Goal: Navigation & Orientation: Find specific page/section

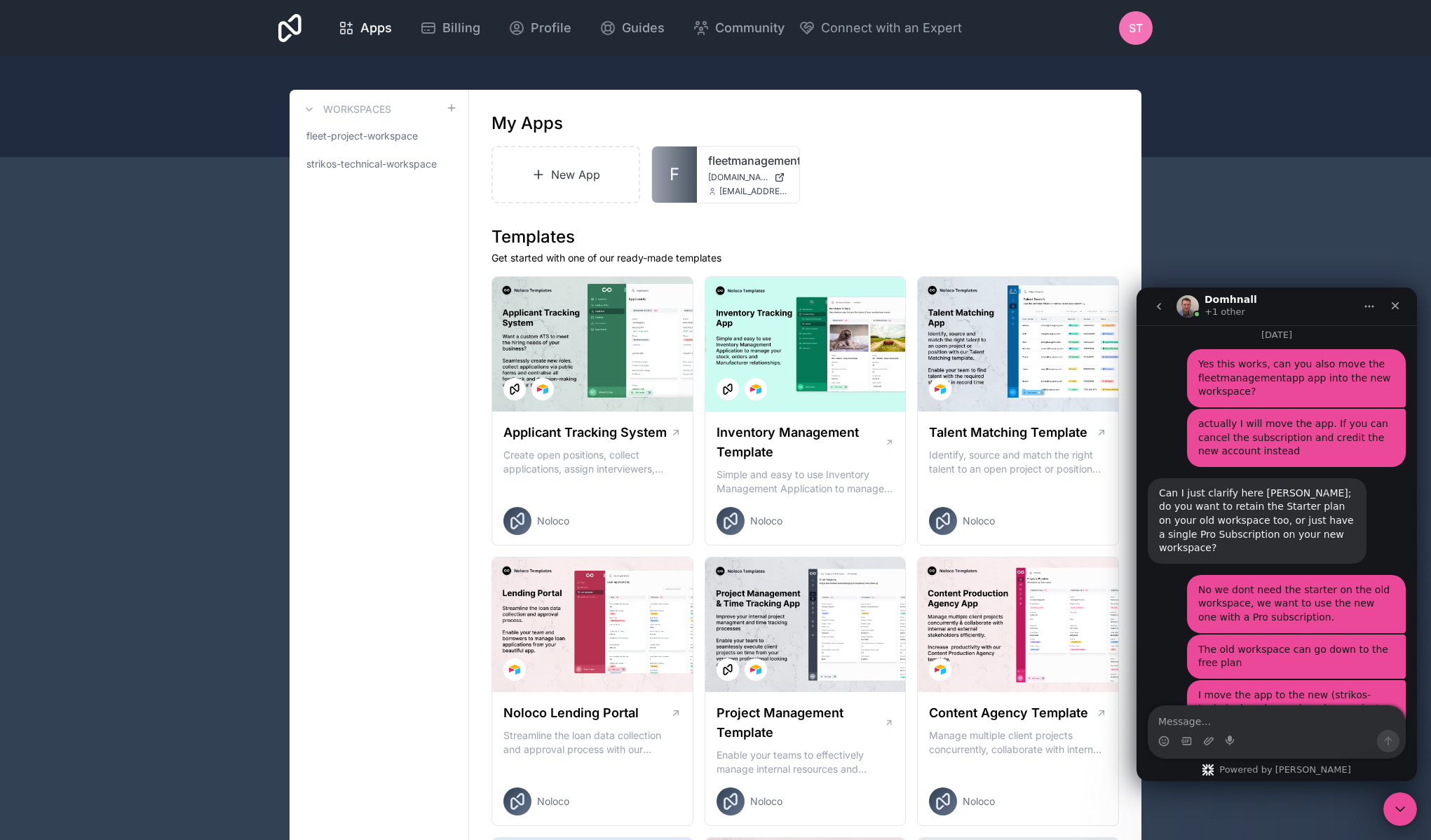
scroll to position [1828, 0]
click at [375, 159] on span "strikos-technical-workspace" at bounding box center [370, 163] width 128 height 14
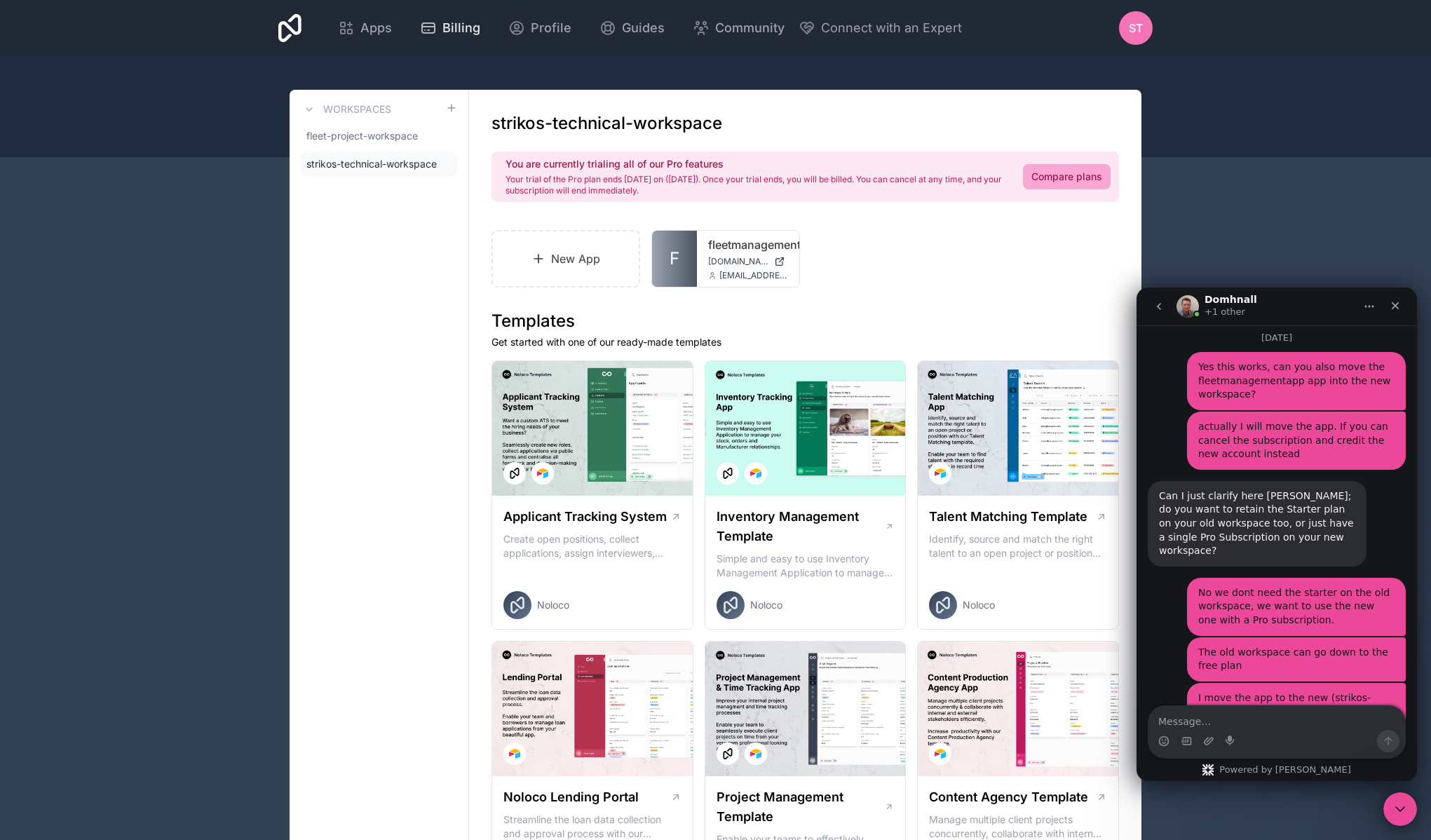
click at [455, 36] on span "Billing" at bounding box center [461, 28] width 38 height 20
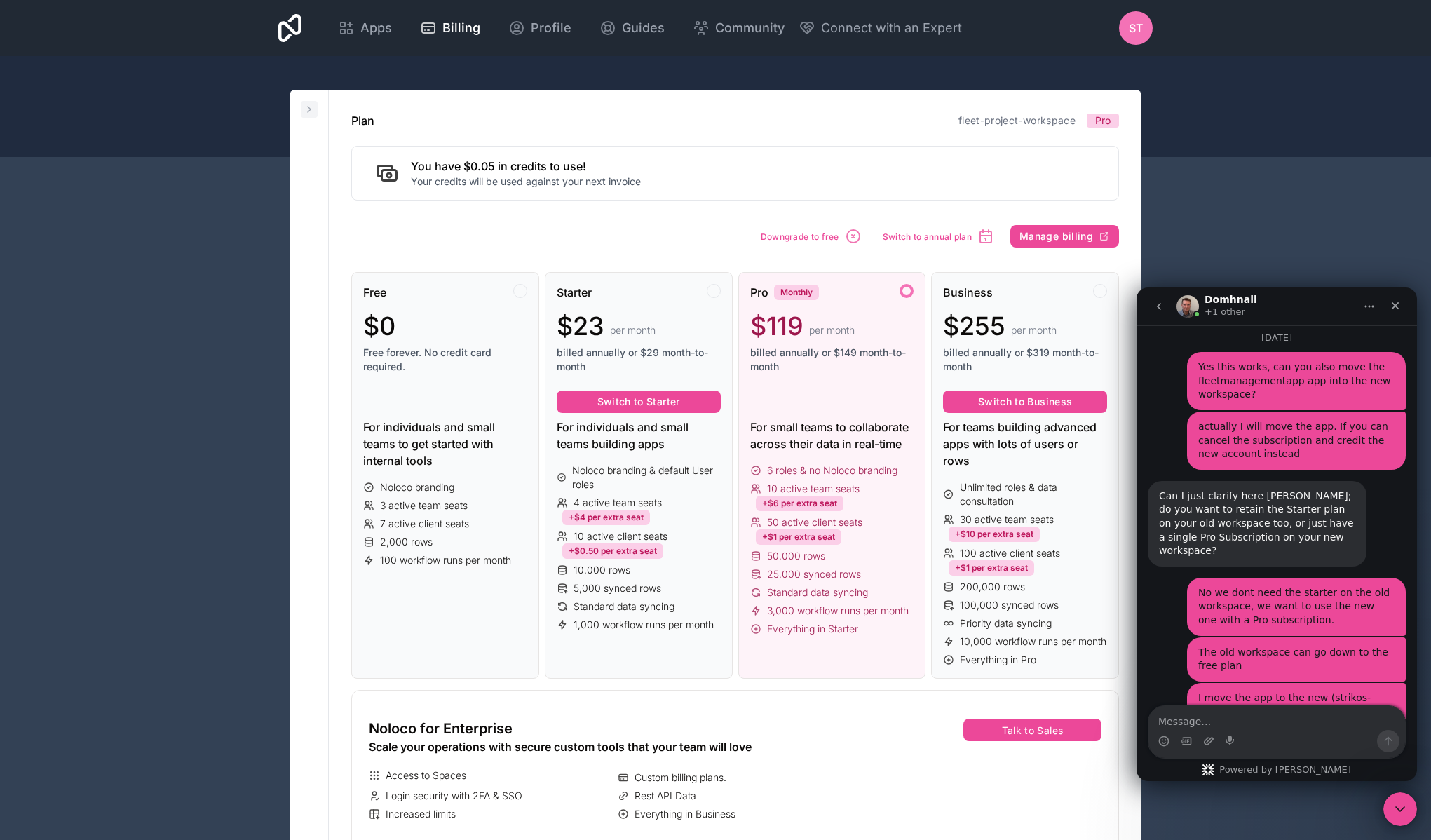
click at [315, 111] on button at bounding box center [310, 109] width 17 height 17
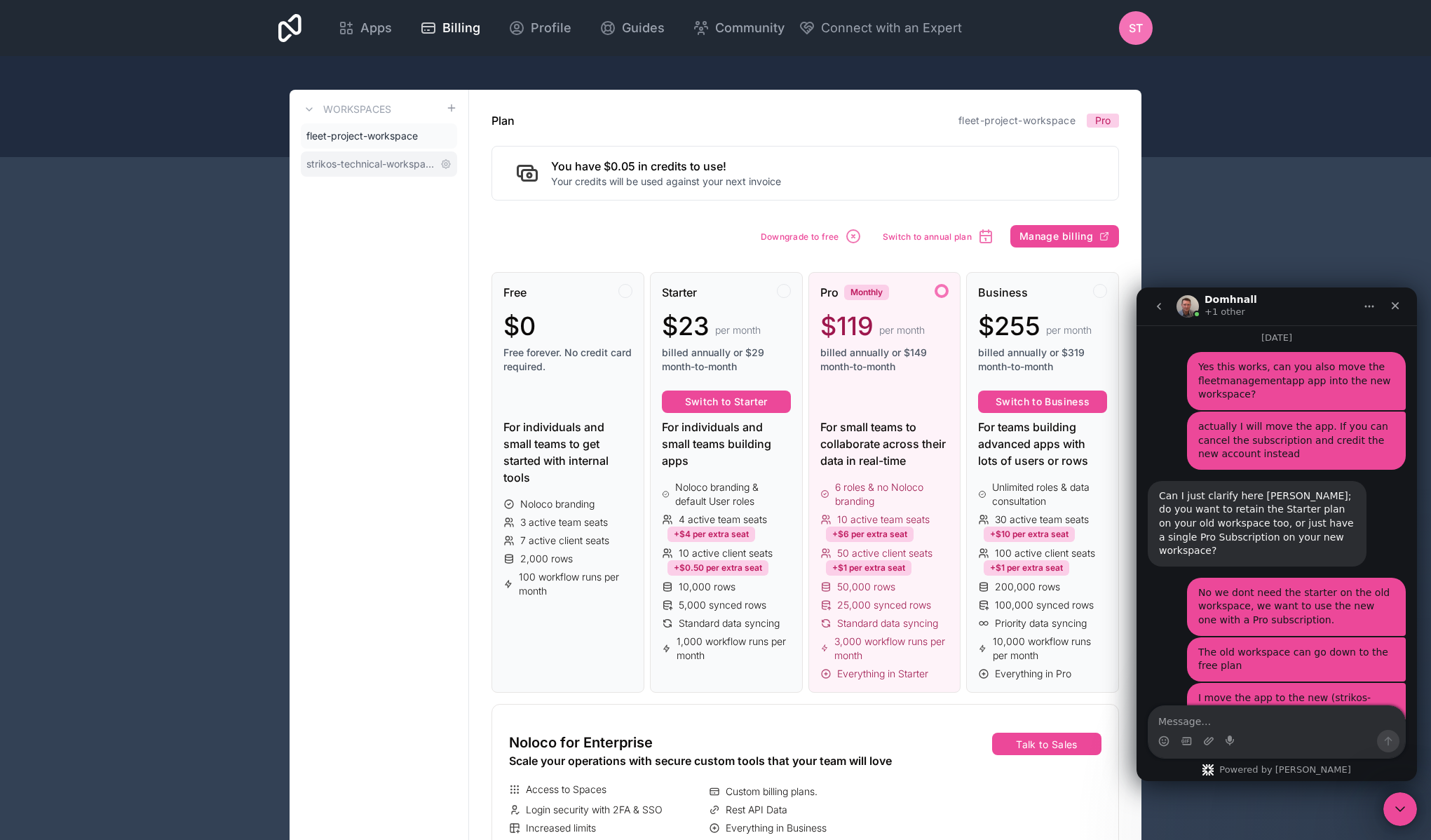
click at [352, 162] on span "strikos-technical-workspace" at bounding box center [370, 163] width 128 height 14
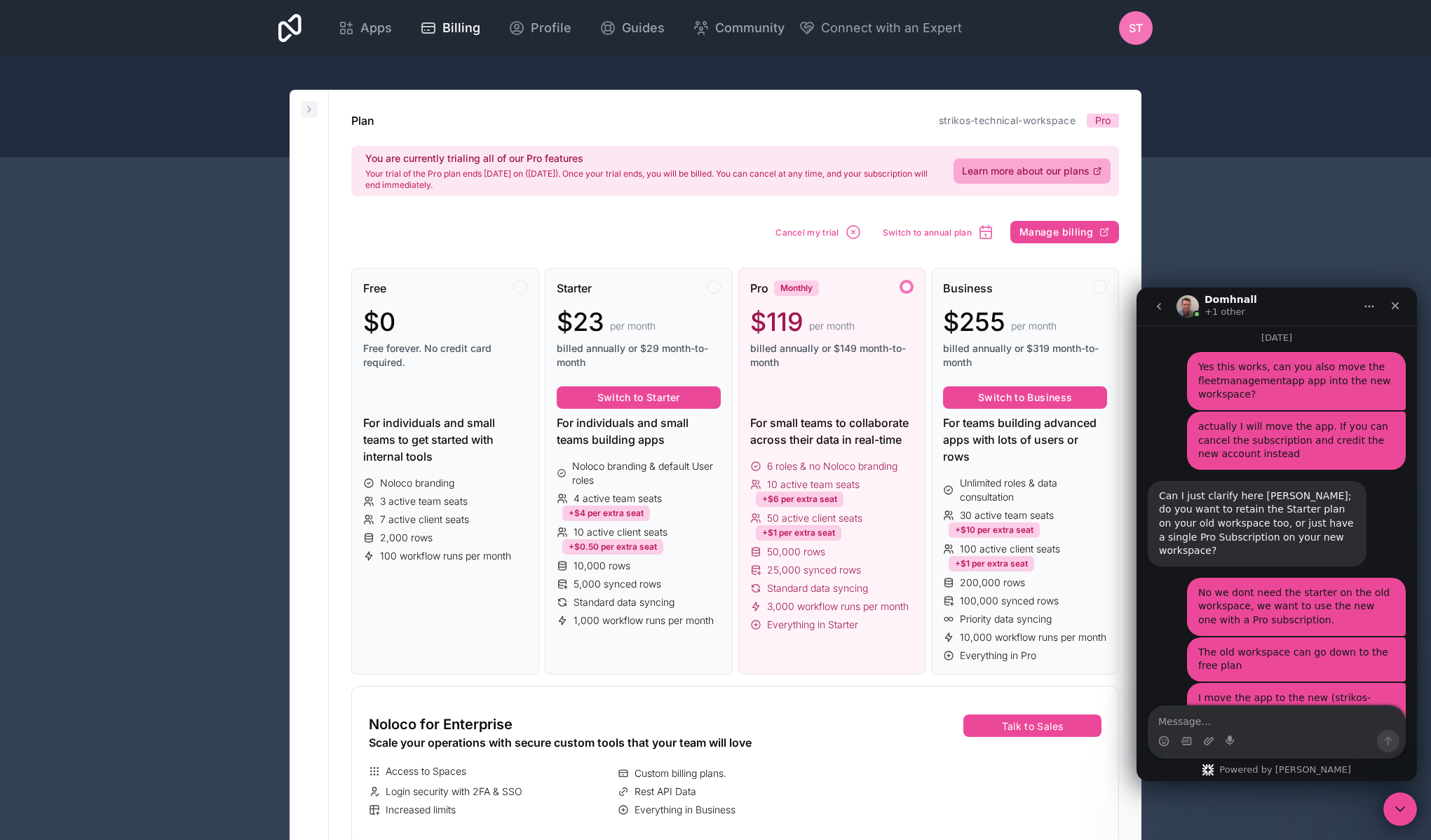
click at [311, 111] on icon at bounding box center [310, 109] width 11 height 11
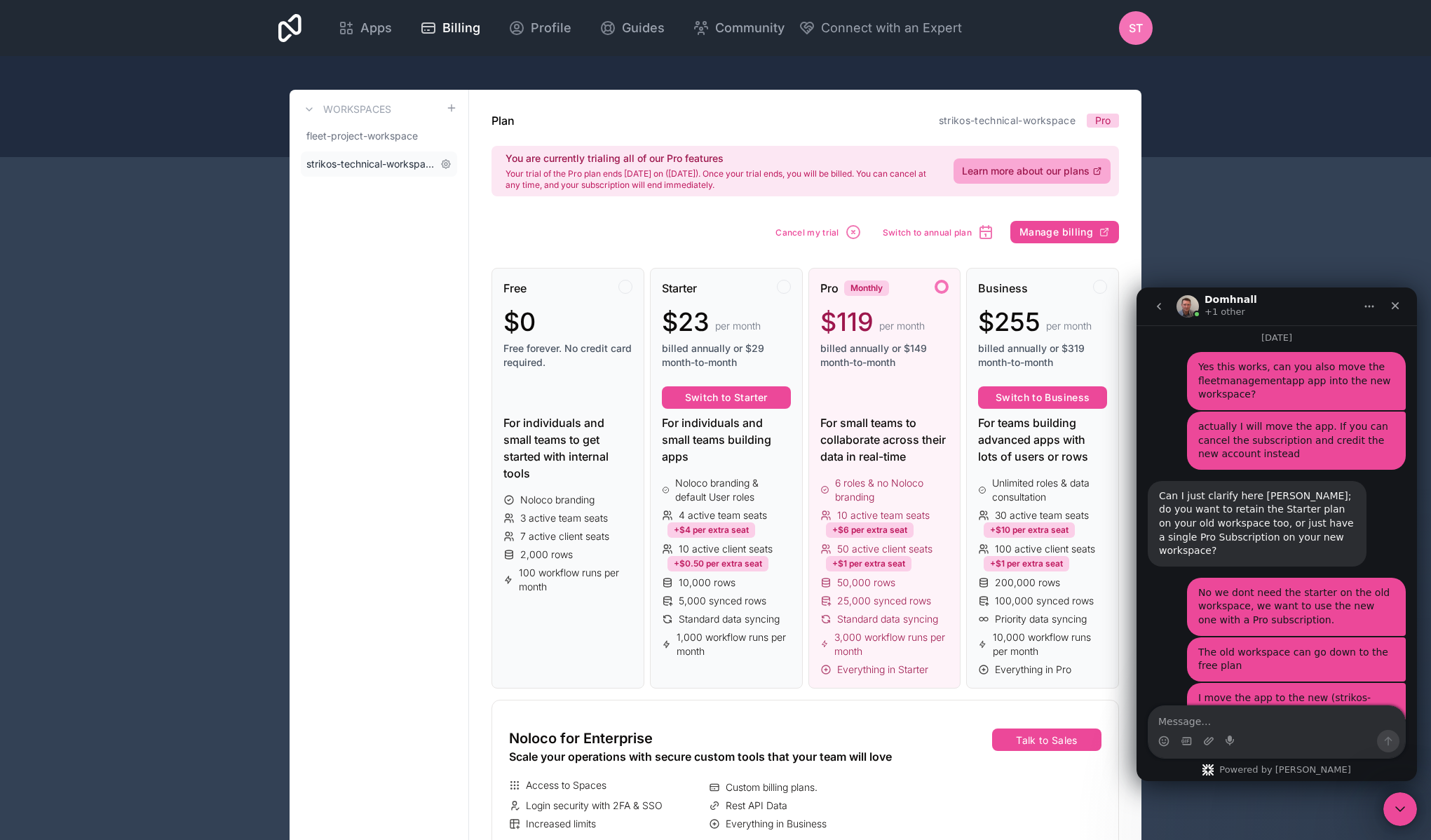
click at [375, 163] on span "strikos-technical-workspace" at bounding box center [370, 163] width 128 height 14
click at [370, 130] on span "fleet-project-workspace" at bounding box center [362, 136] width 111 height 14
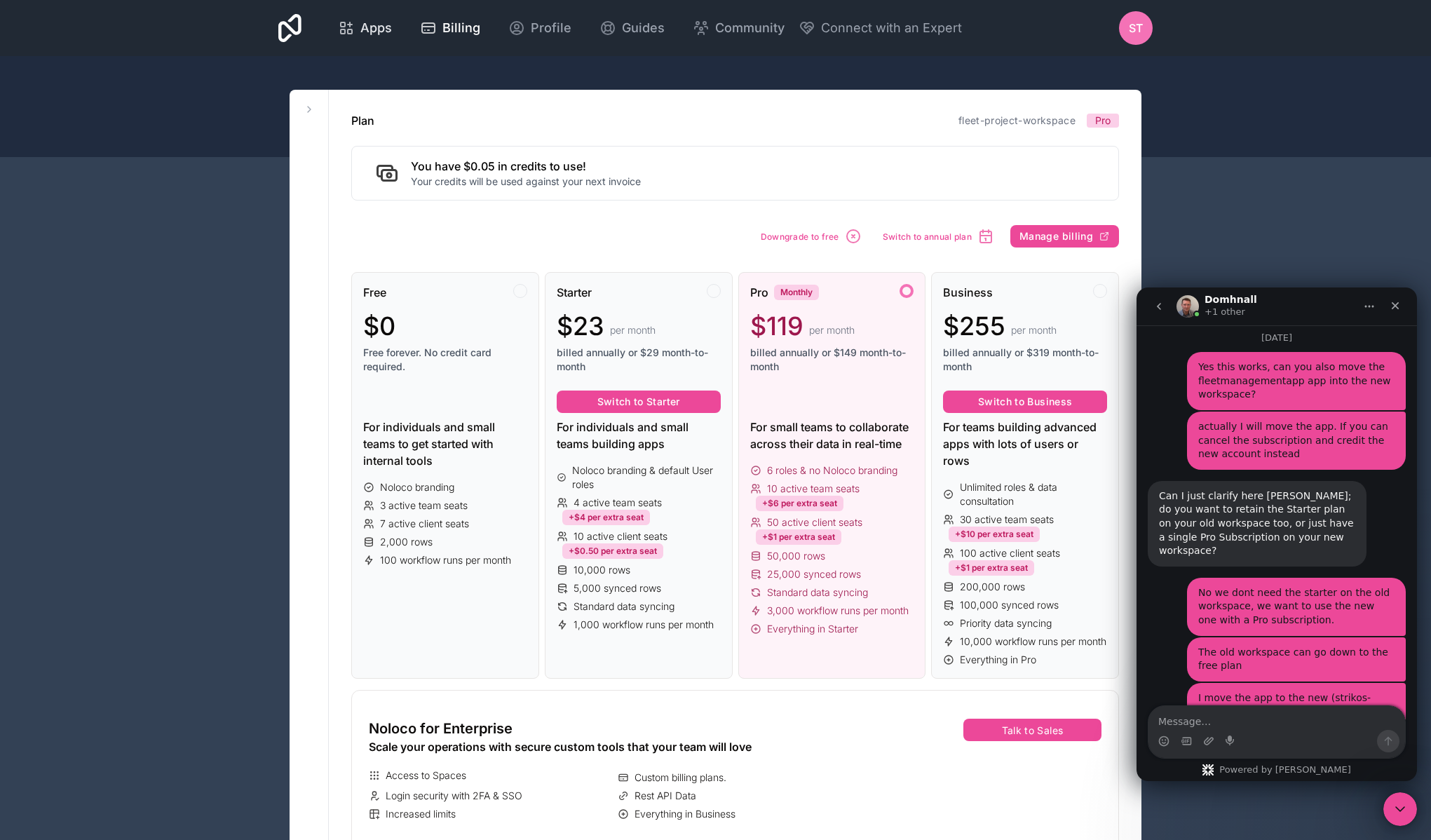
click at [361, 36] on span "Apps" at bounding box center [376, 28] width 31 height 20
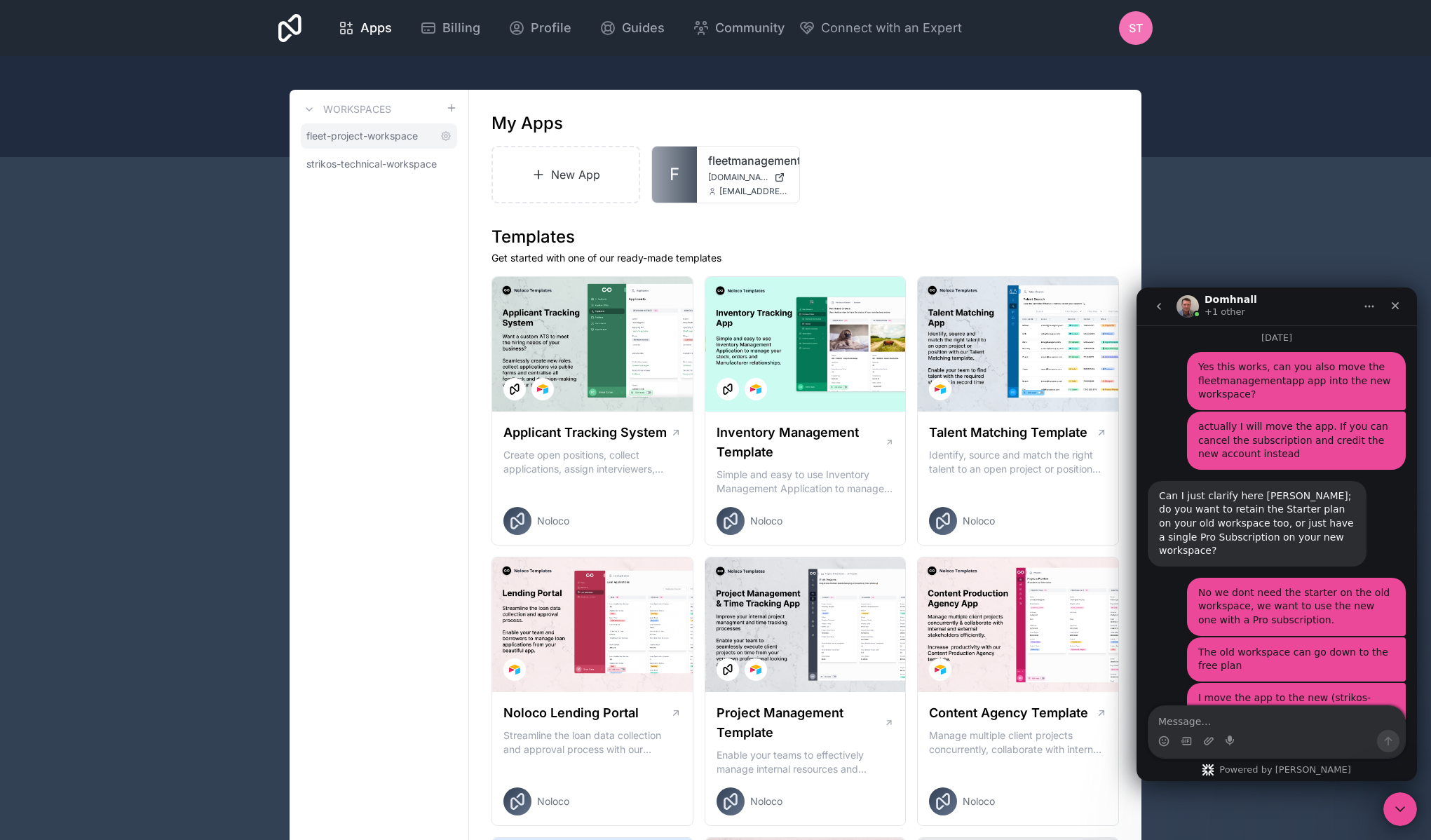
click at [352, 133] on span "fleet-project-workspace" at bounding box center [362, 136] width 111 height 14
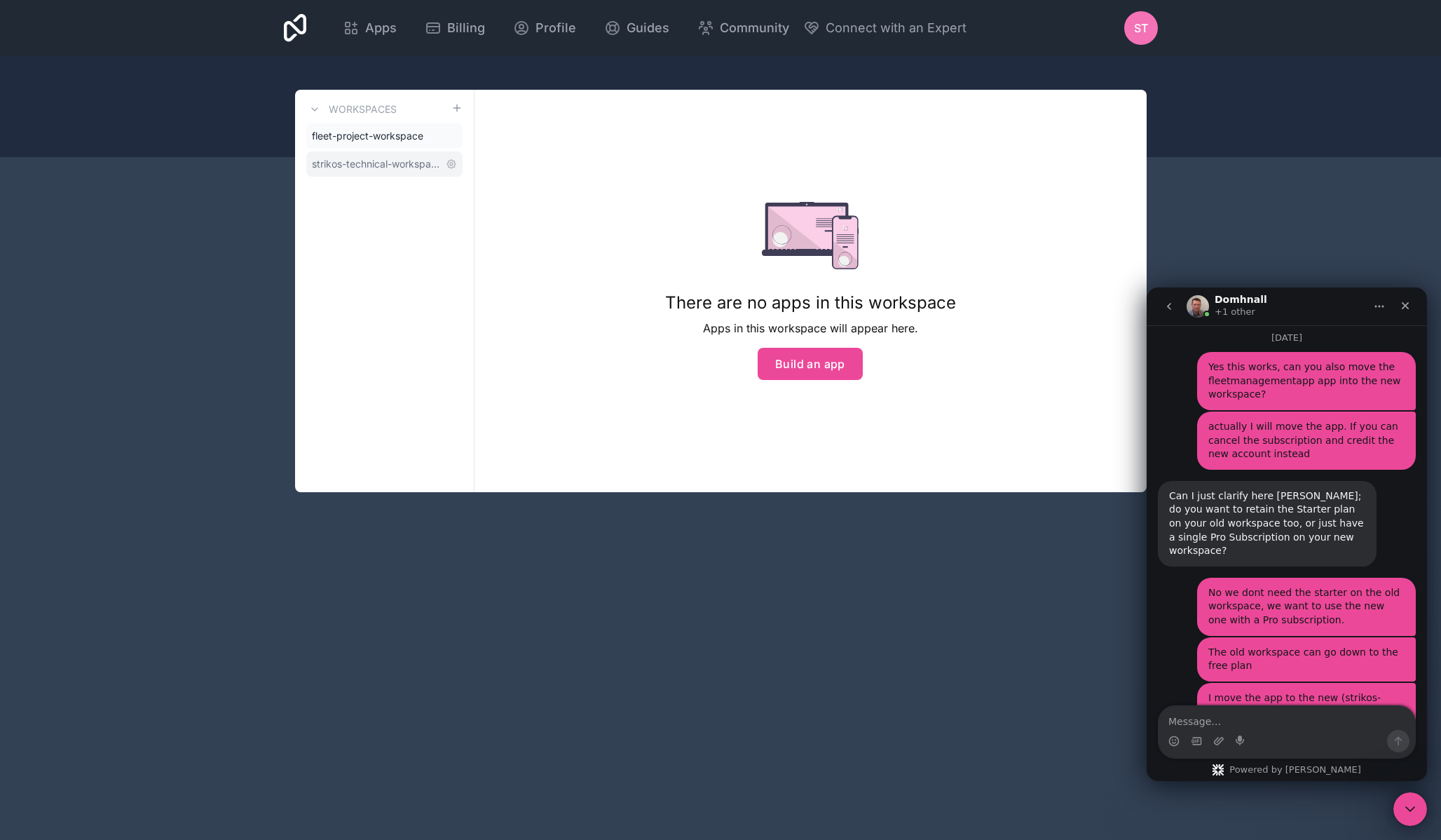
click at [358, 161] on span "strikos-technical-workspace" at bounding box center [376, 163] width 128 height 14
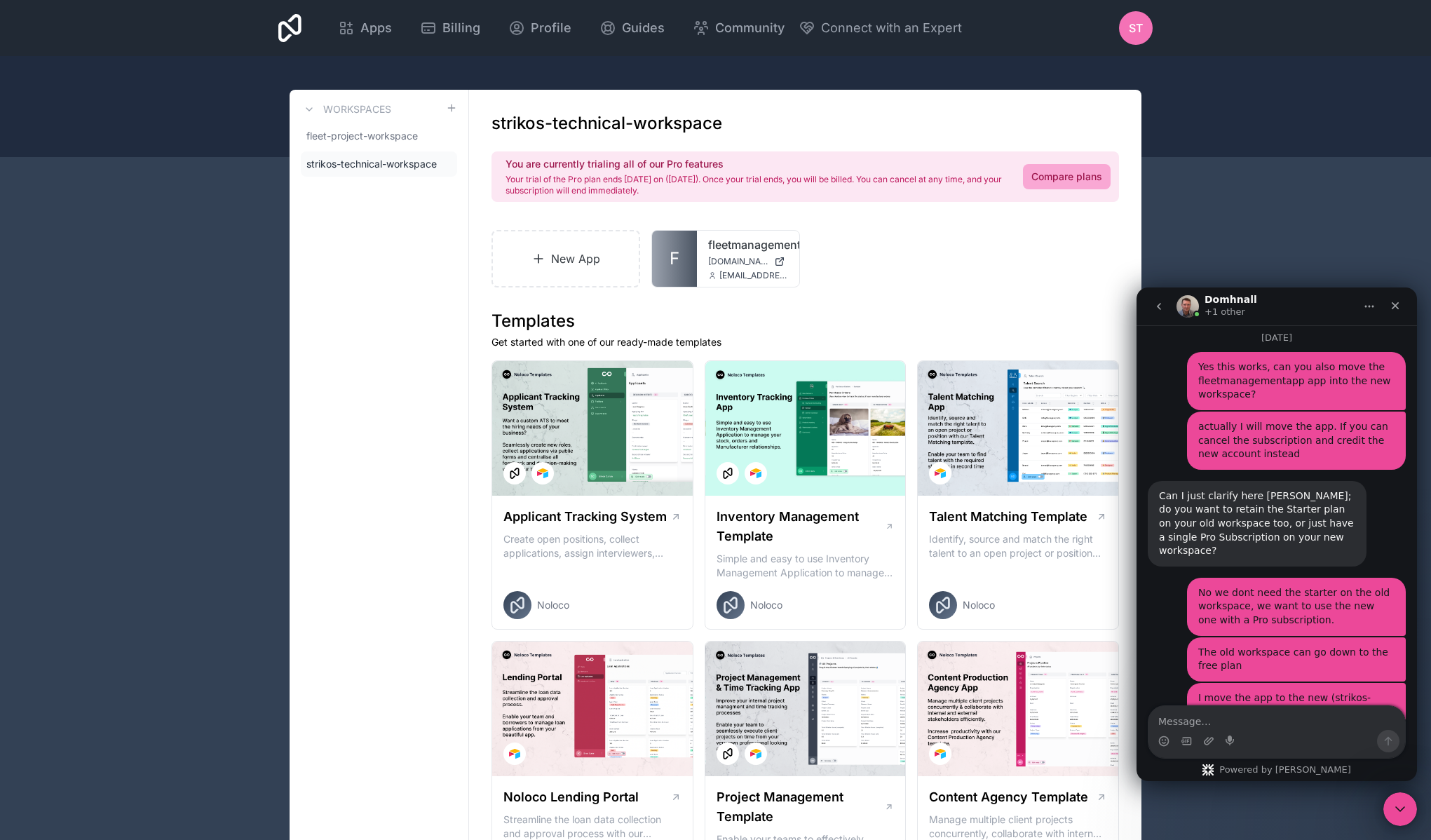
click at [1054, 286] on div "New App F fleetmanagementapp [DOMAIN_NAME] [EMAIL_ADDRESS][DOMAIN_NAME]" at bounding box center [805, 258] width 628 height 58
click at [386, 162] on span "strikos-technical-workspace" at bounding box center [370, 163] width 128 height 14
click at [455, 27] on span "Billing" at bounding box center [461, 28] width 38 height 20
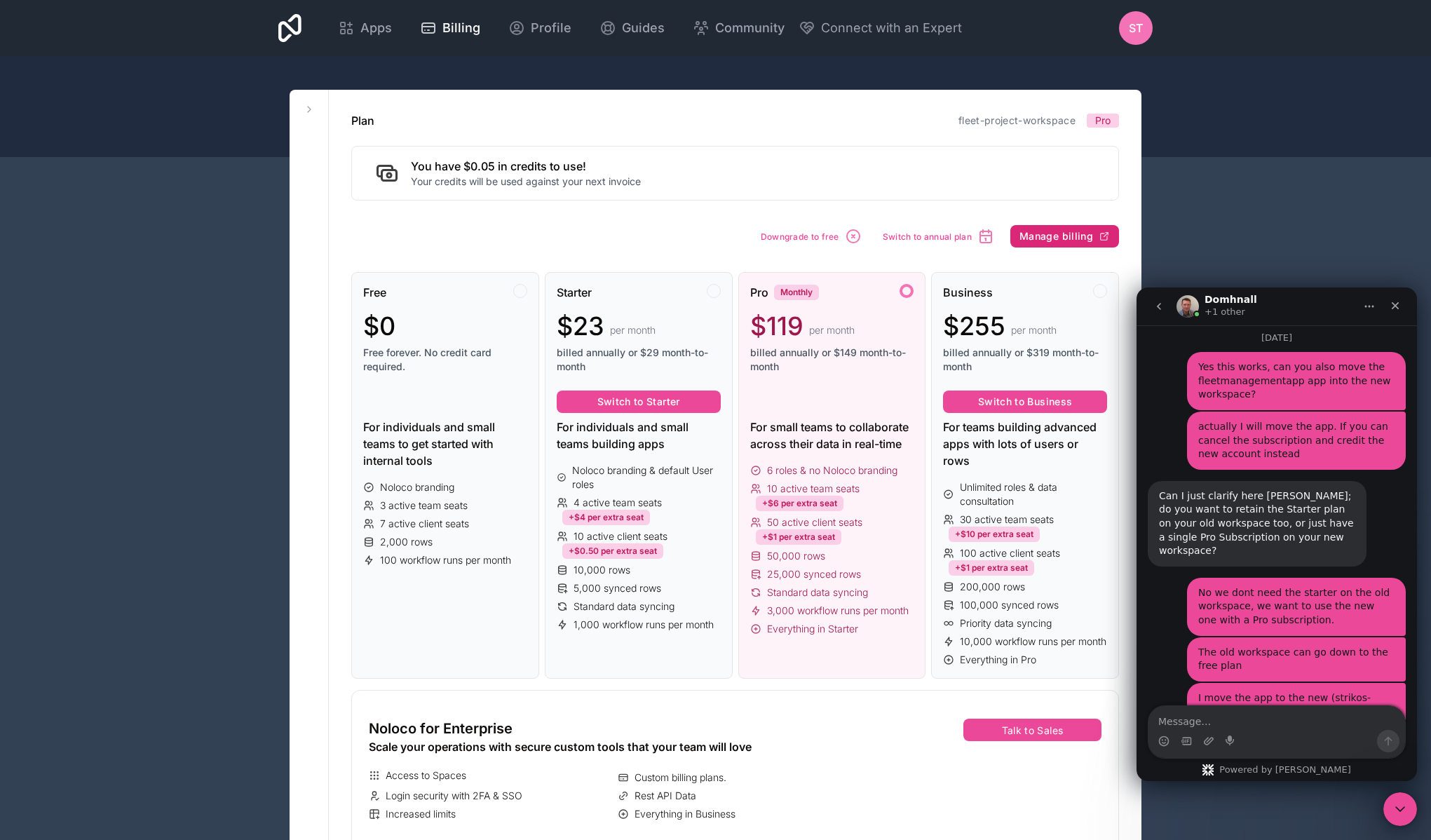
click at [1070, 240] on span "Manage billing" at bounding box center [1057, 235] width 74 height 12
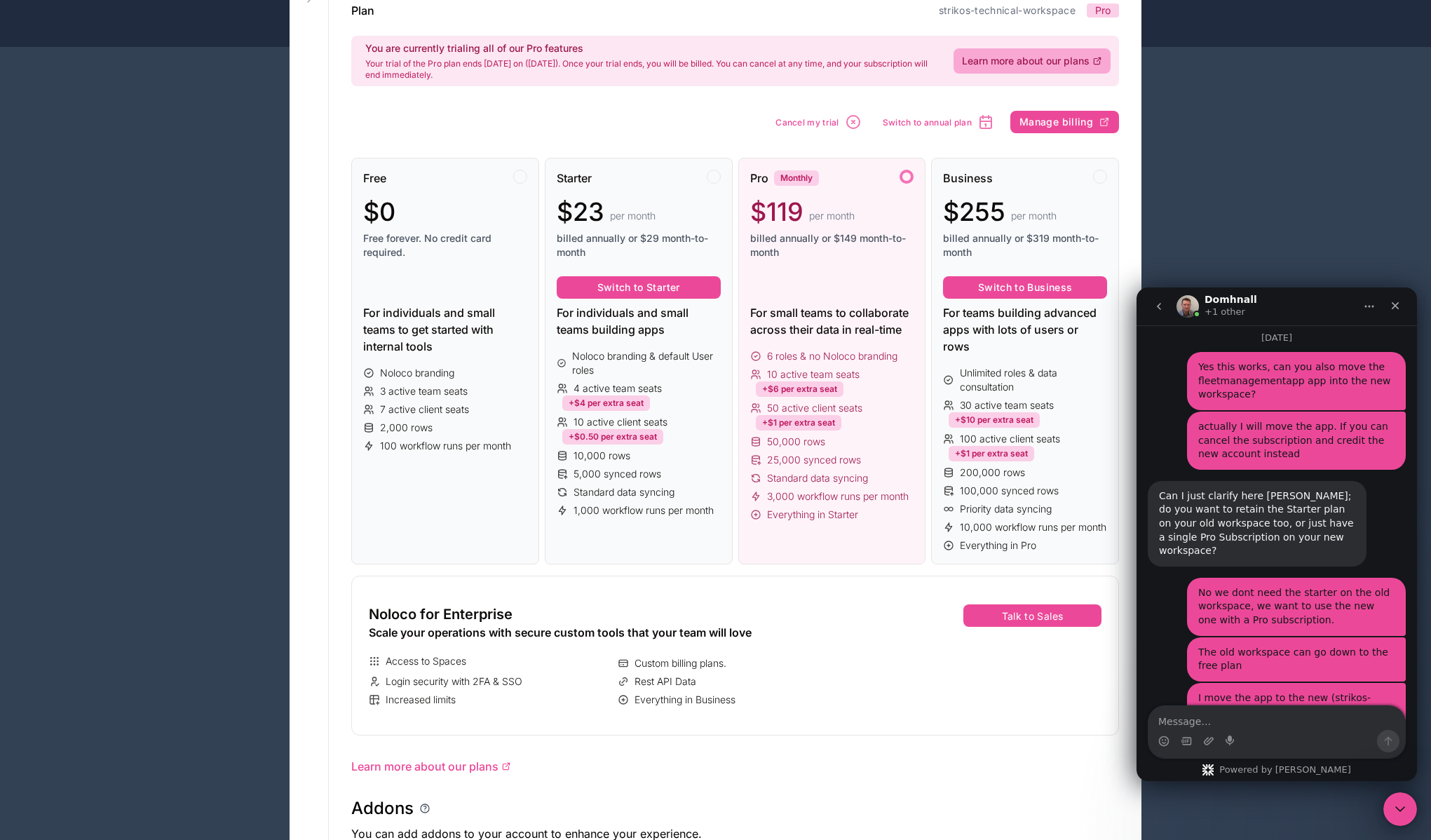
scroll to position [111, 0]
click at [1274, 68] on div "Apps Billing Profile Guides Community Connect with an Expert ST Billing Profile…" at bounding box center [715, 690] width 1431 height 1602
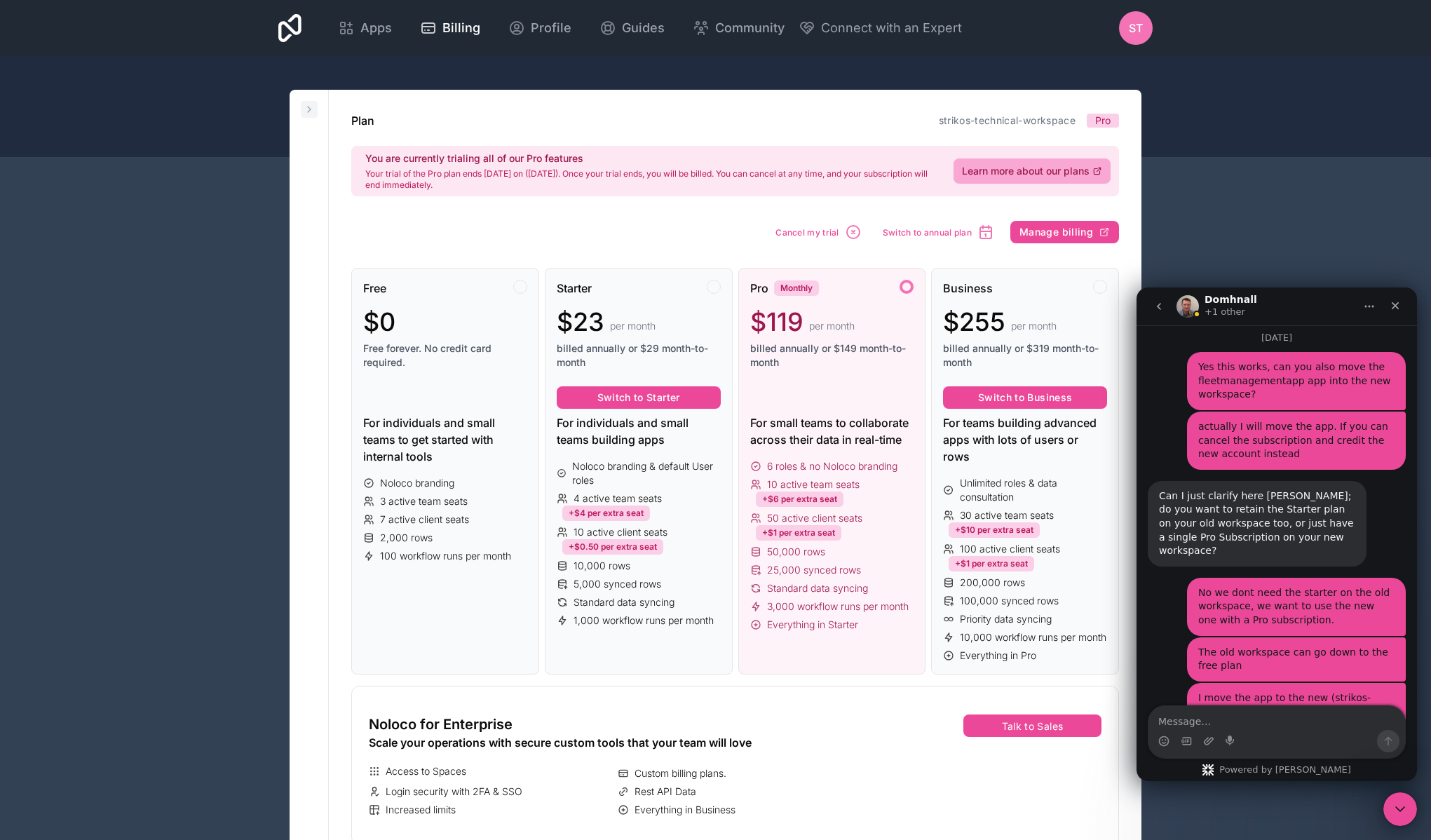
click at [310, 105] on icon at bounding box center [310, 109] width 11 height 11
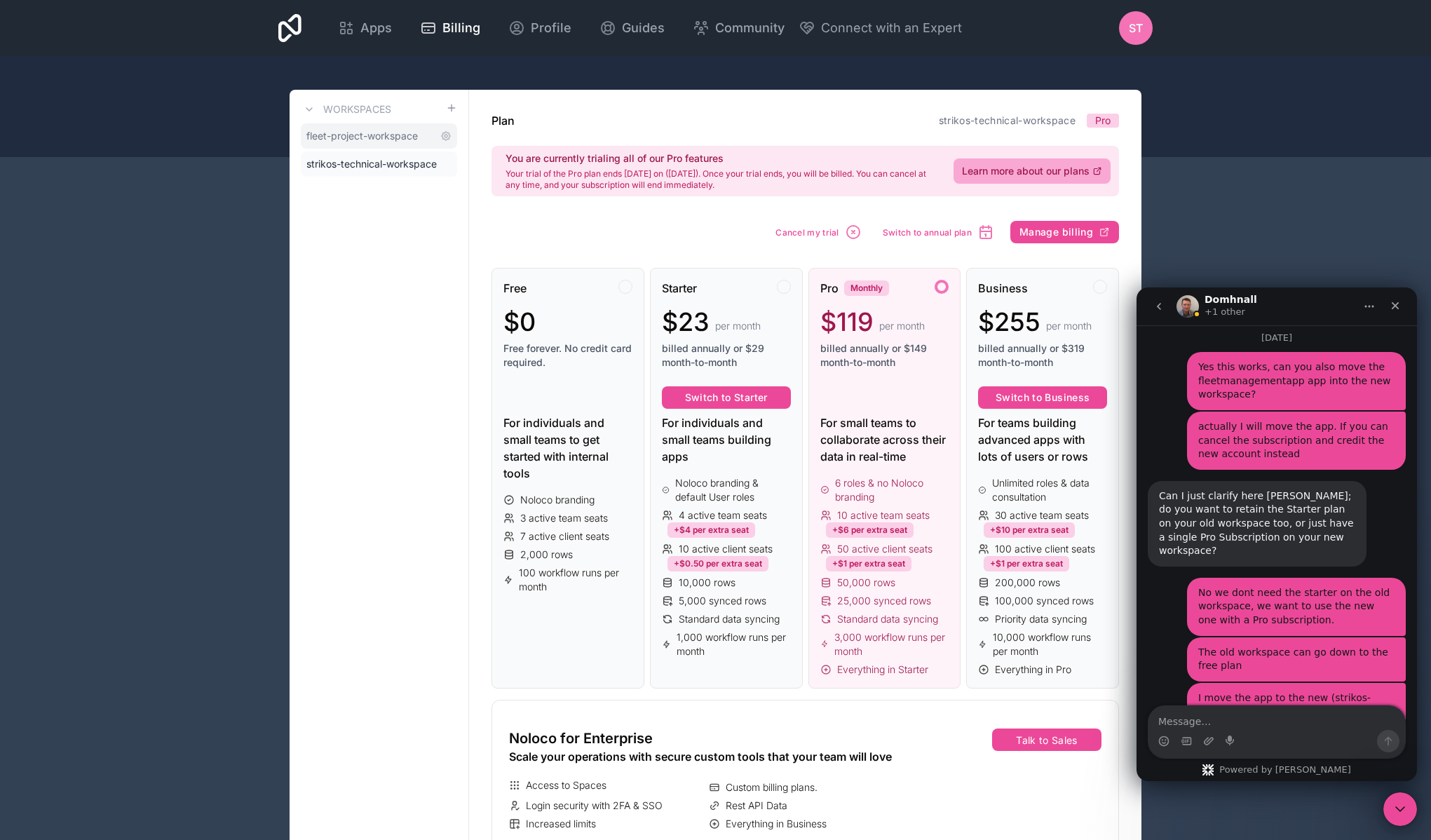
click at [347, 140] on span "fleet-project-workspace" at bounding box center [362, 136] width 111 height 14
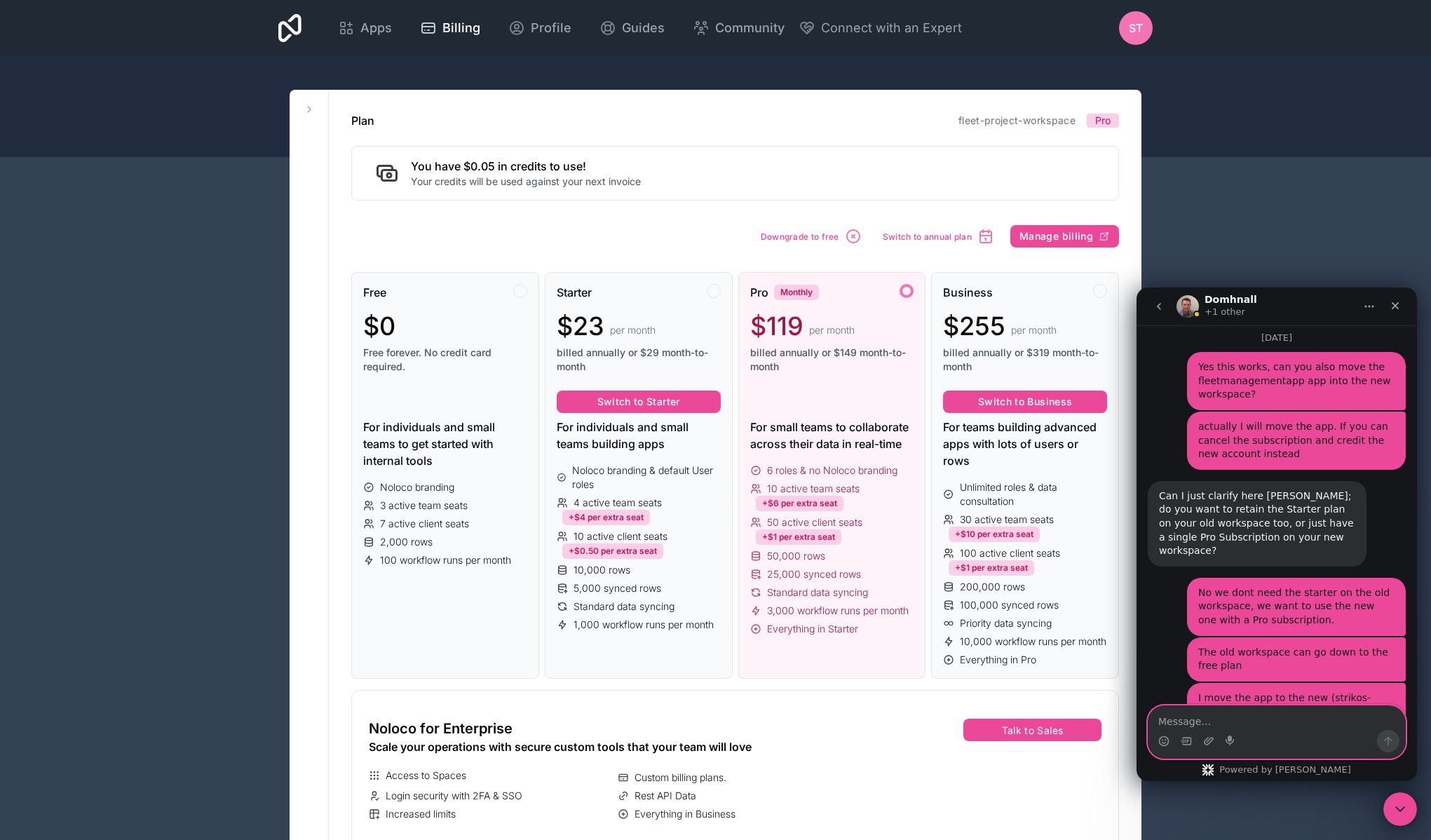
click at [1284, 717] on textarea "Message…" at bounding box center [1277, 718] width 256 height 24
click at [302, 106] on button at bounding box center [310, 109] width 17 height 17
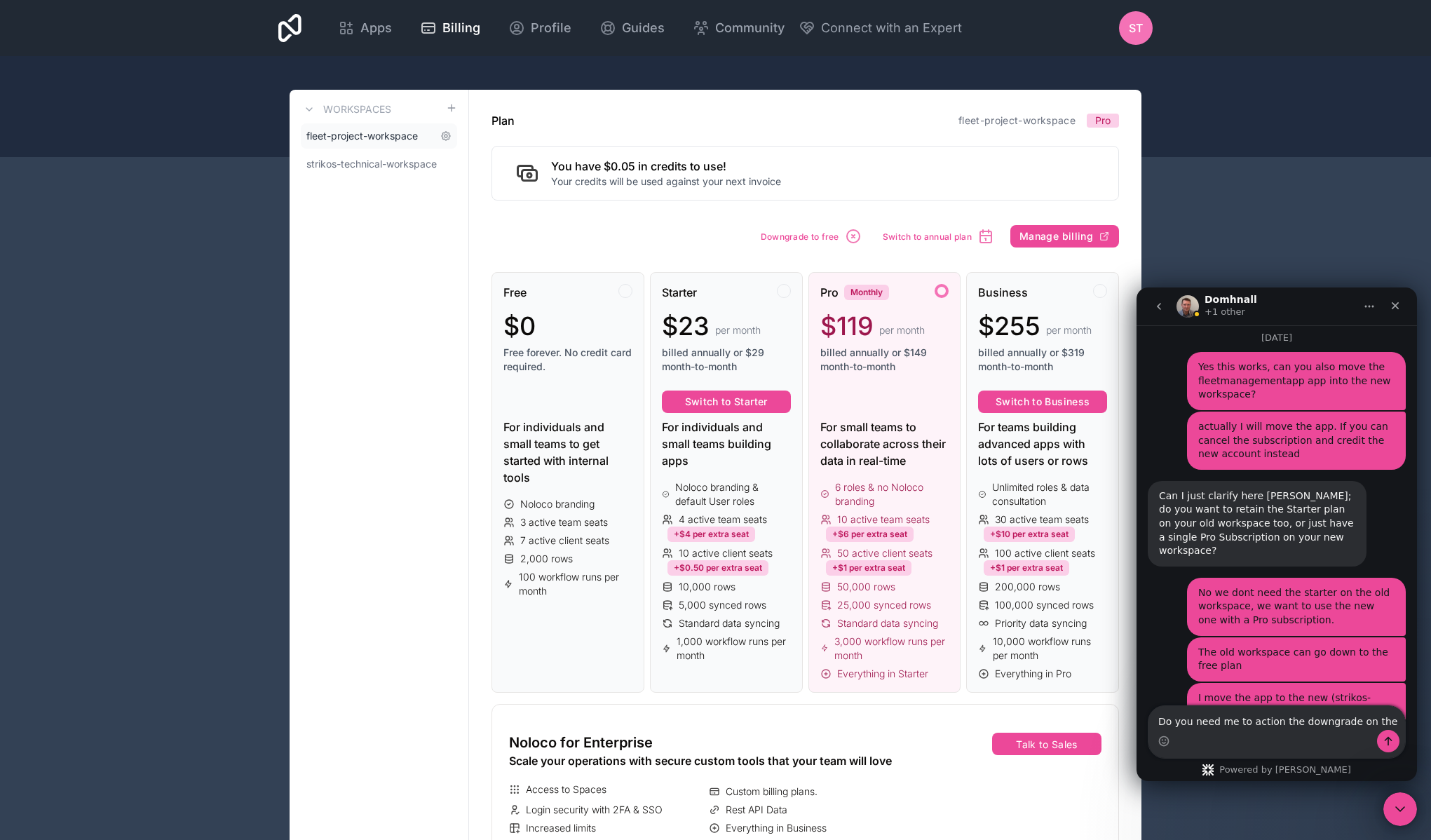
click at [361, 138] on span "fleet-project-workspace" at bounding box center [362, 136] width 111 height 14
click at [385, 140] on span "fleet-project-workspace" at bounding box center [362, 136] width 111 height 14
click at [382, 28] on span "Apps" at bounding box center [376, 28] width 31 height 20
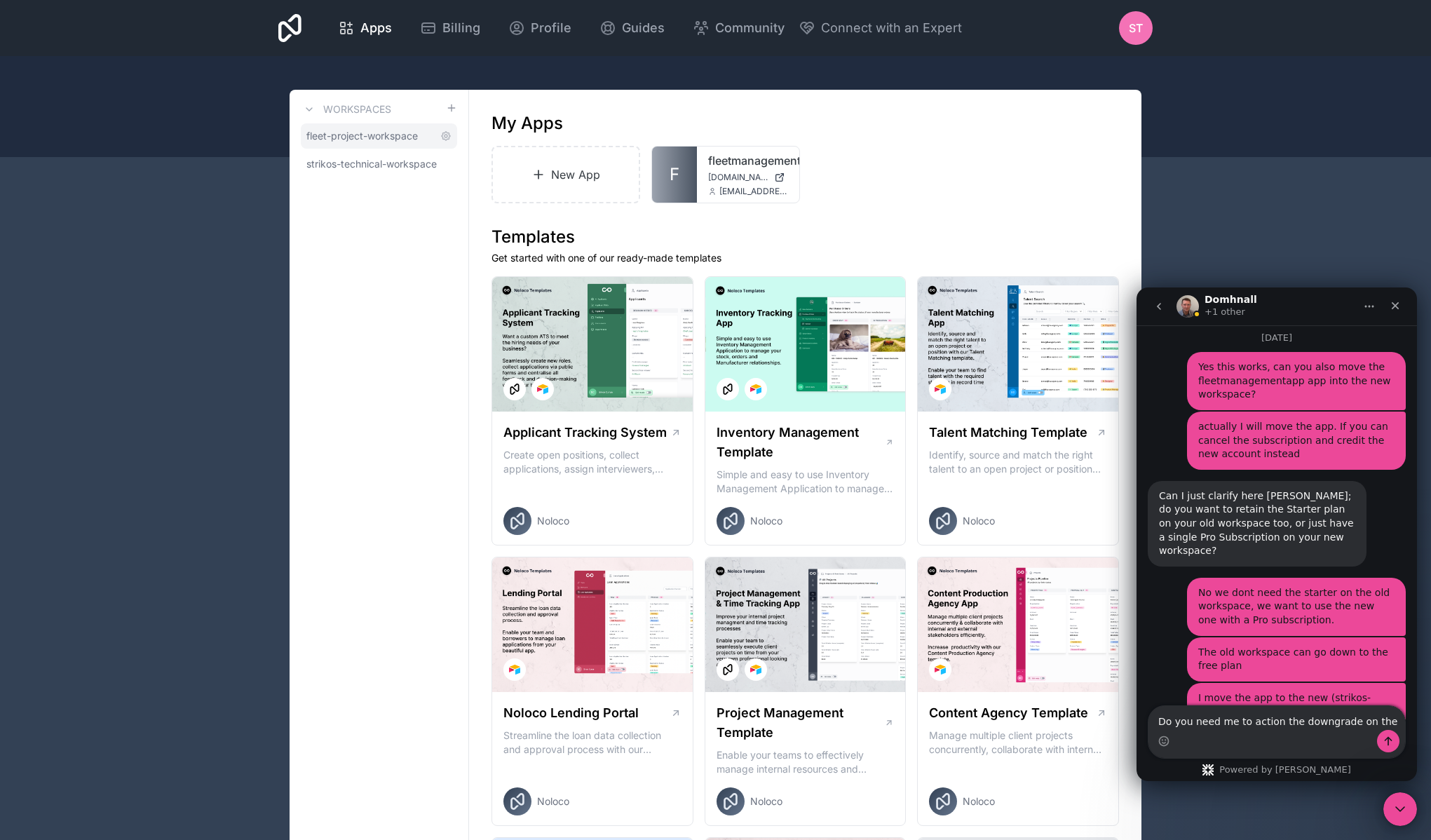
click at [385, 140] on span "fleet-project-workspace" at bounding box center [362, 136] width 111 height 14
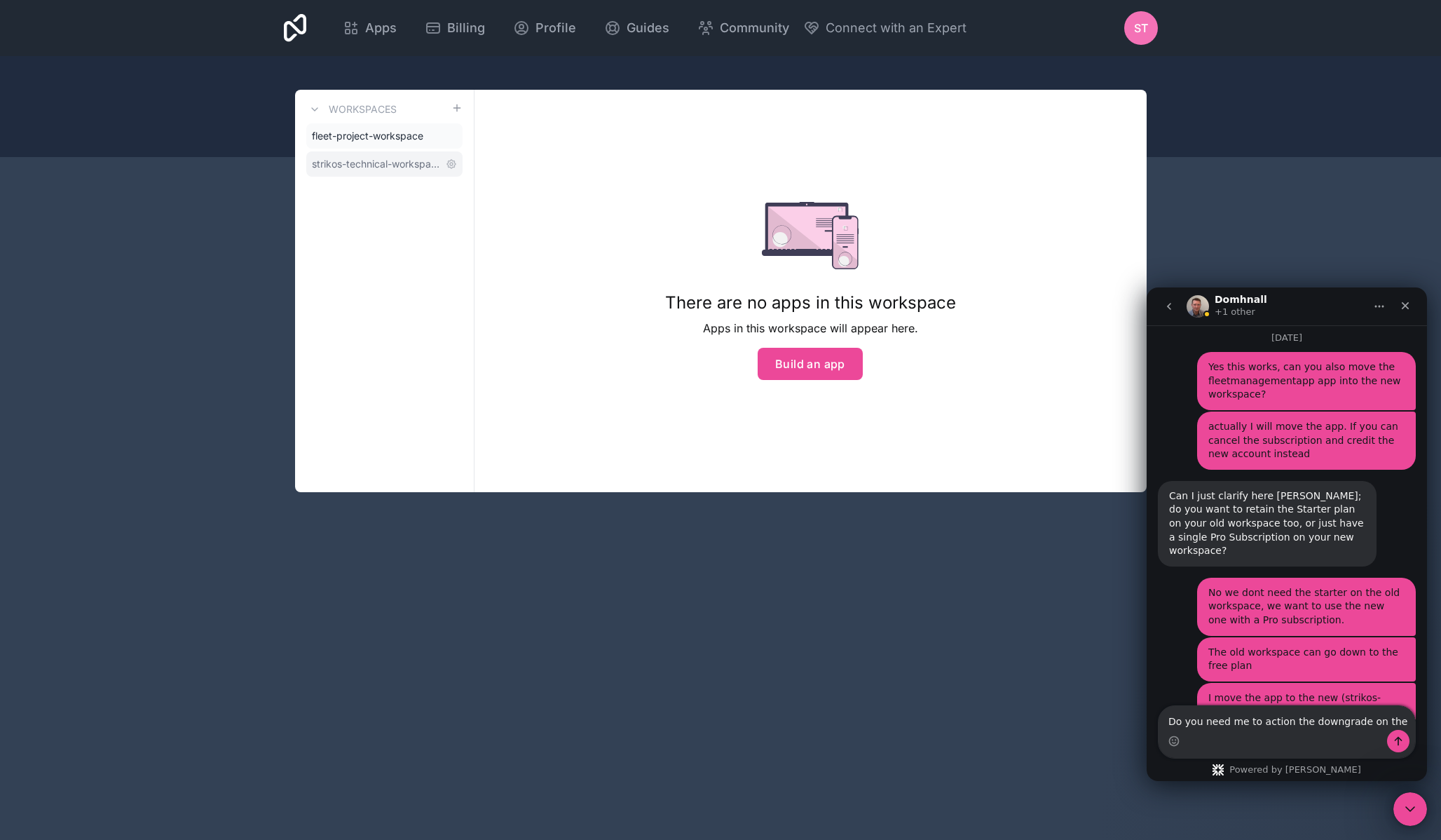
click at [377, 159] on span "strikos-technical-workspace" at bounding box center [376, 163] width 128 height 14
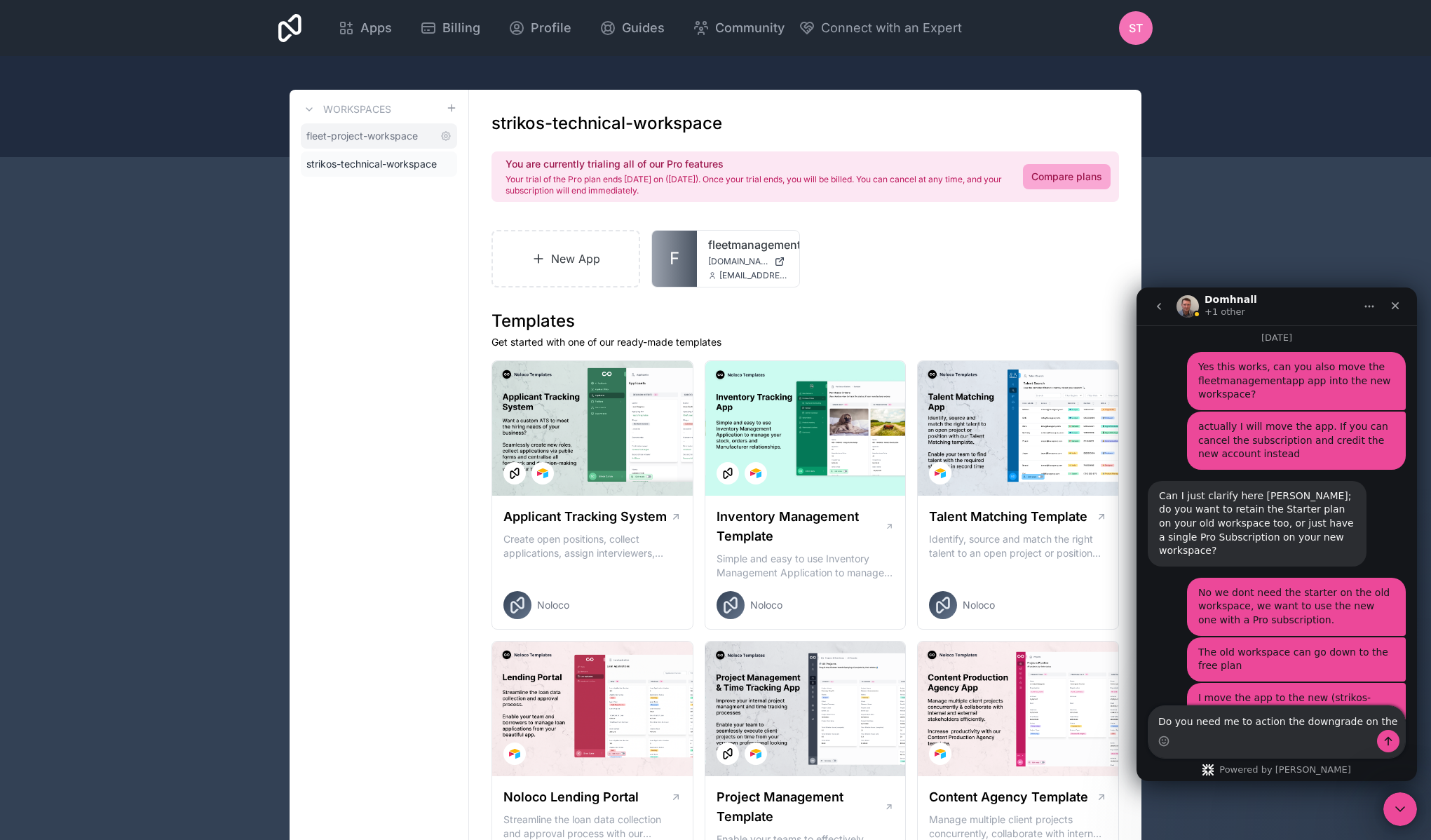
click at [378, 141] on span "fleet-project-workspace" at bounding box center [362, 136] width 111 height 14
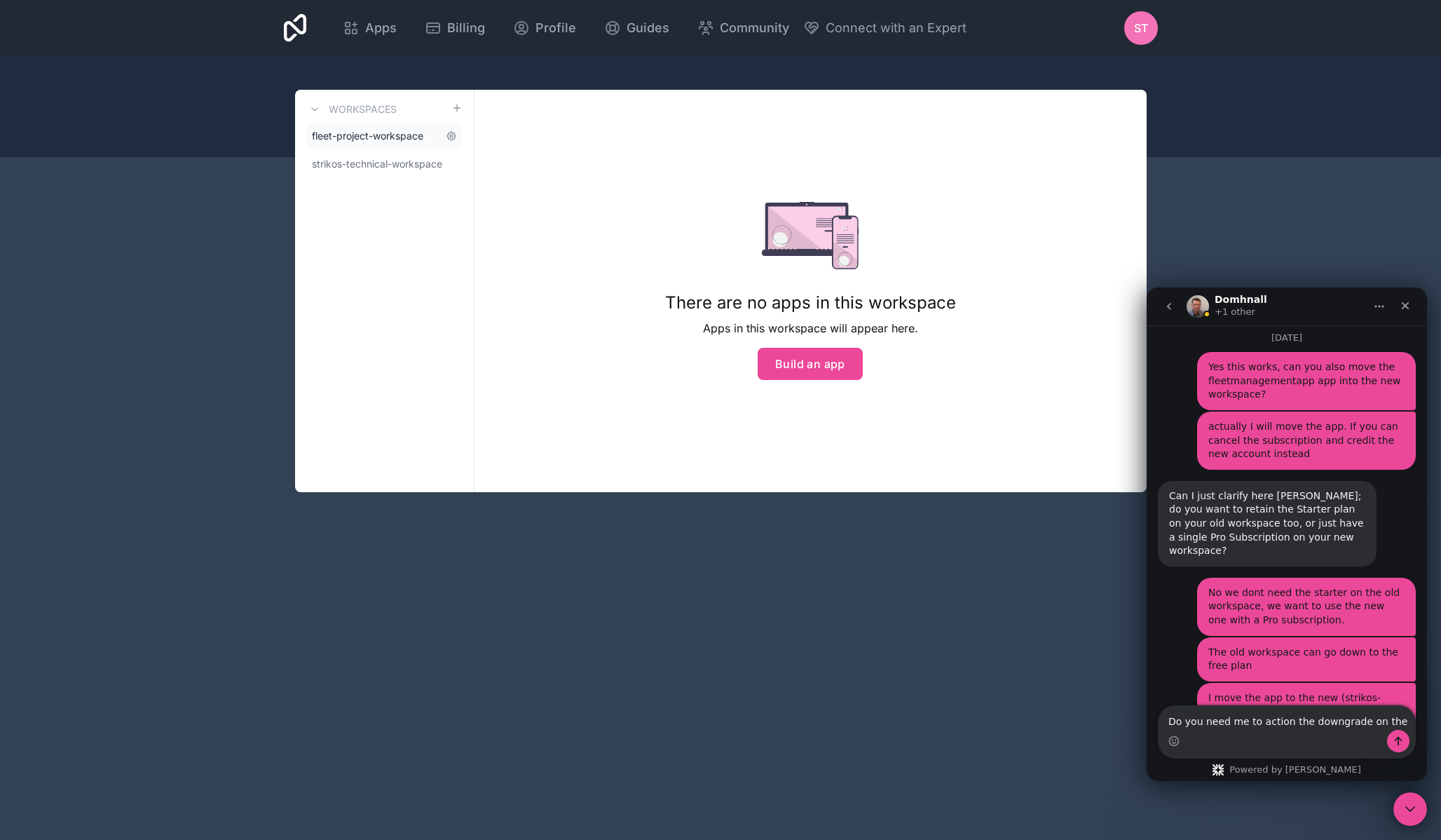
click at [397, 140] on span "fleet-project-workspace" at bounding box center [367, 136] width 111 height 14
click at [459, 30] on span "Billing" at bounding box center [466, 28] width 38 height 20
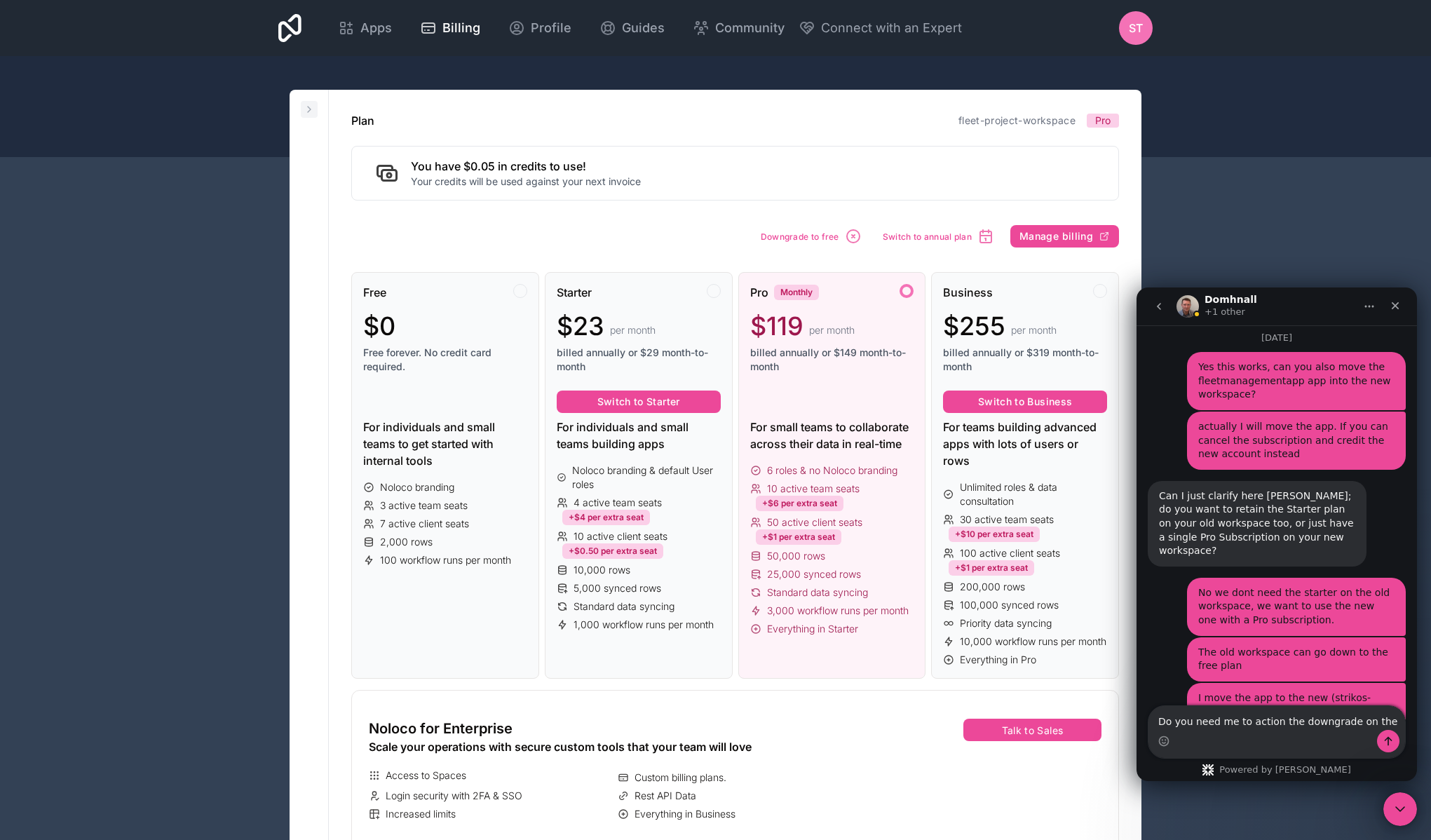
click at [304, 108] on icon at bounding box center [310, 109] width 11 height 11
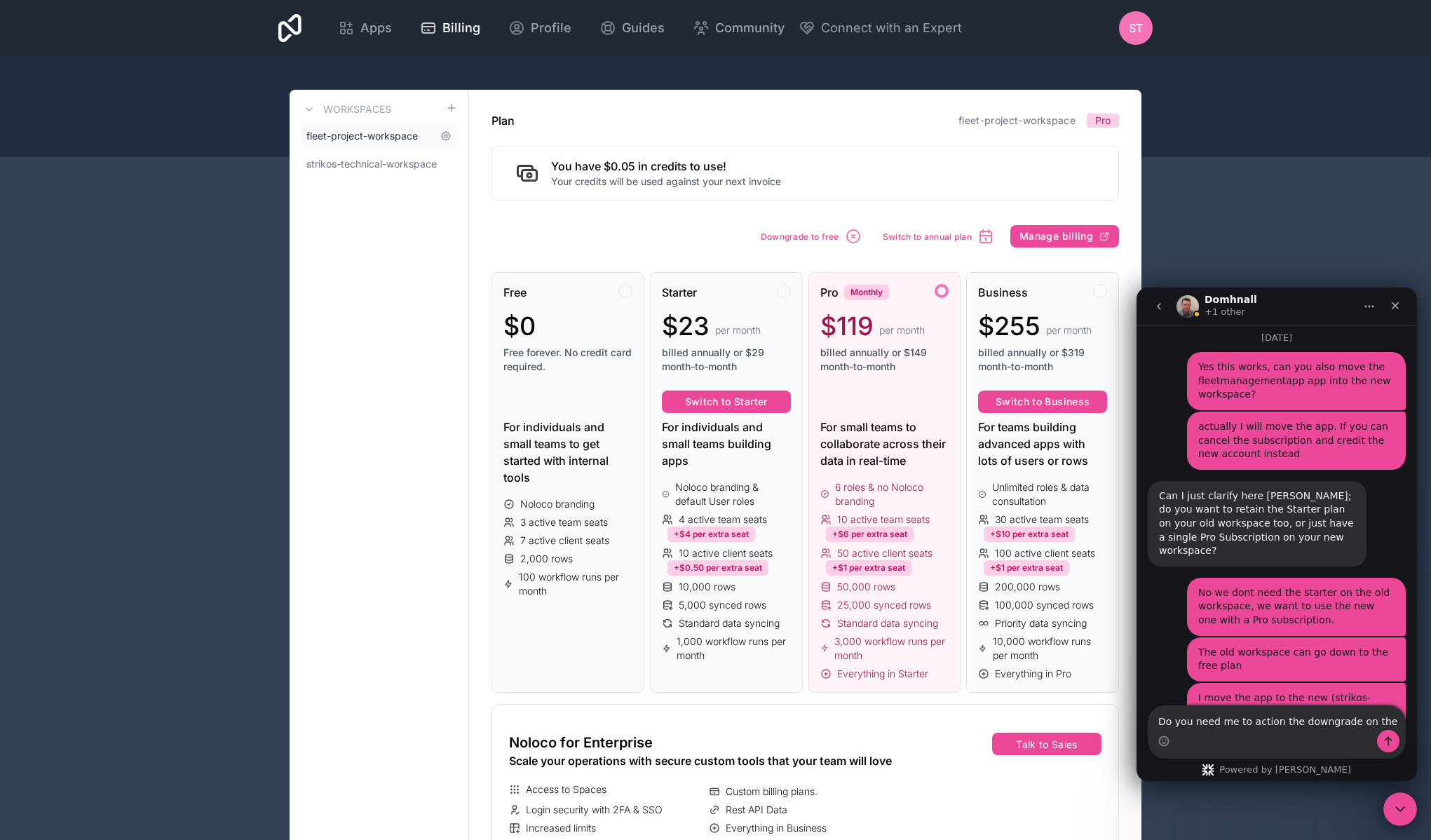
click at [393, 133] on span "fleet-project-workspace" at bounding box center [362, 136] width 111 height 14
click at [444, 136] on icon at bounding box center [446, 136] width 11 height 11
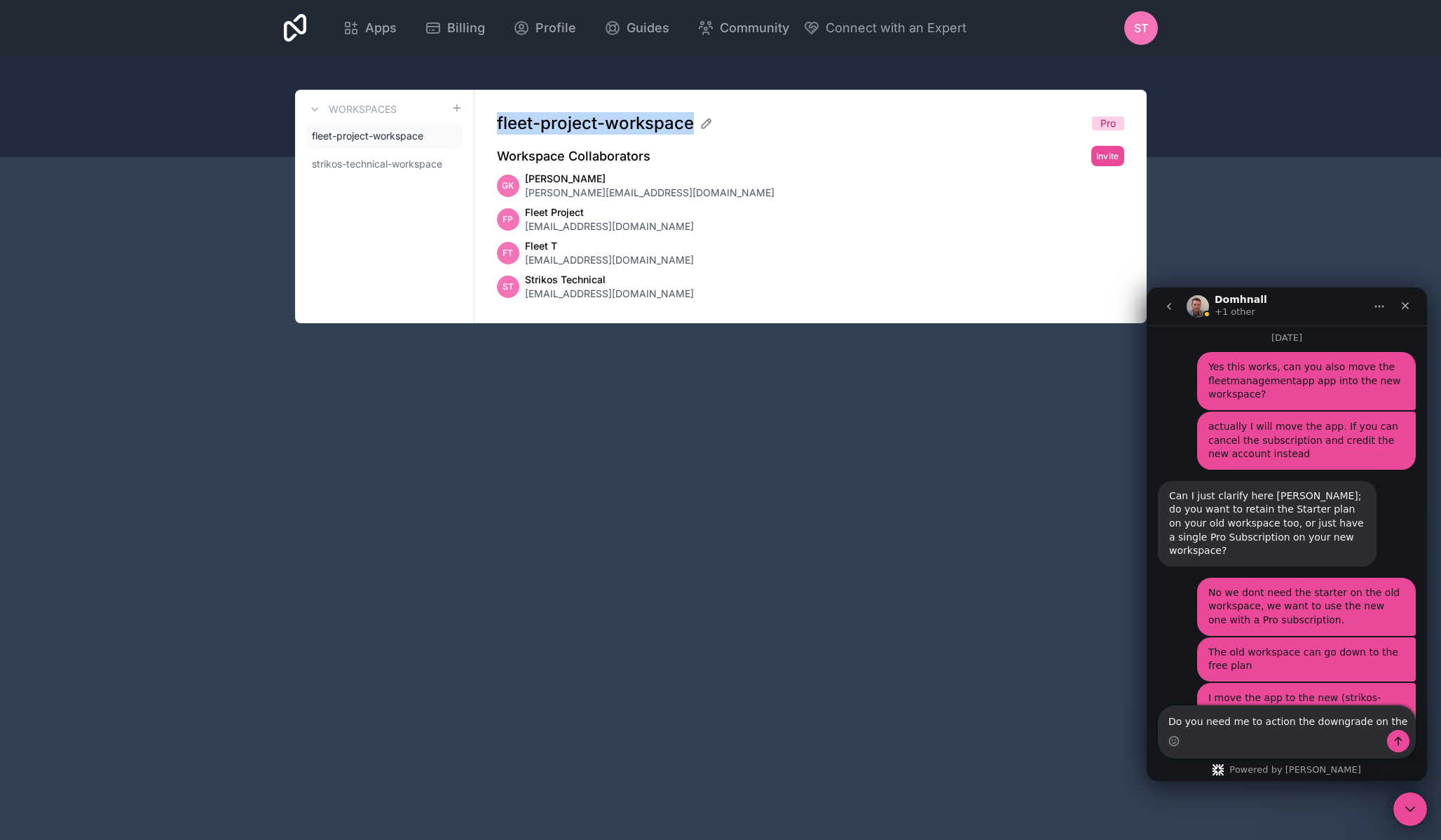
drag, startPoint x: 496, startPoint y: 123, endPoint x: 693, endPoint y: 126, distance: 197.0
click at [693, 126] on div "fleet-project-workspace Pro Workspace Collaborators Invite GK George Koroxenidi…" at bounding box center [811, 207] width 672 height 233
copy span "fleet-project-workspace"
click at [1392, 721] on textarea "Do you need me to action the downgrade on the" at bounding box center [1287, 718] width 256 height 24
paste textarea "fleet-project-workspace"
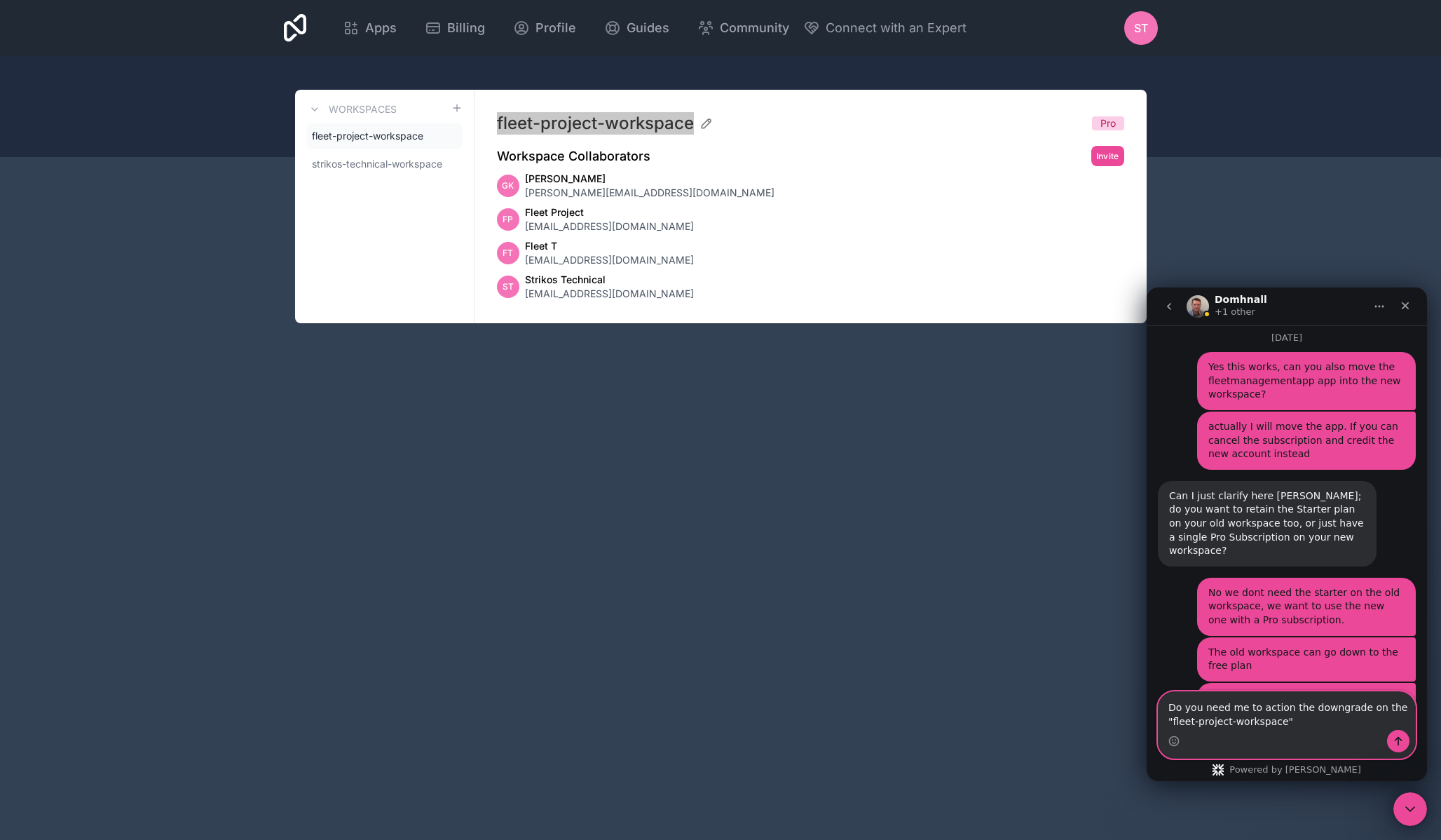
scroll to position [1842, 0]
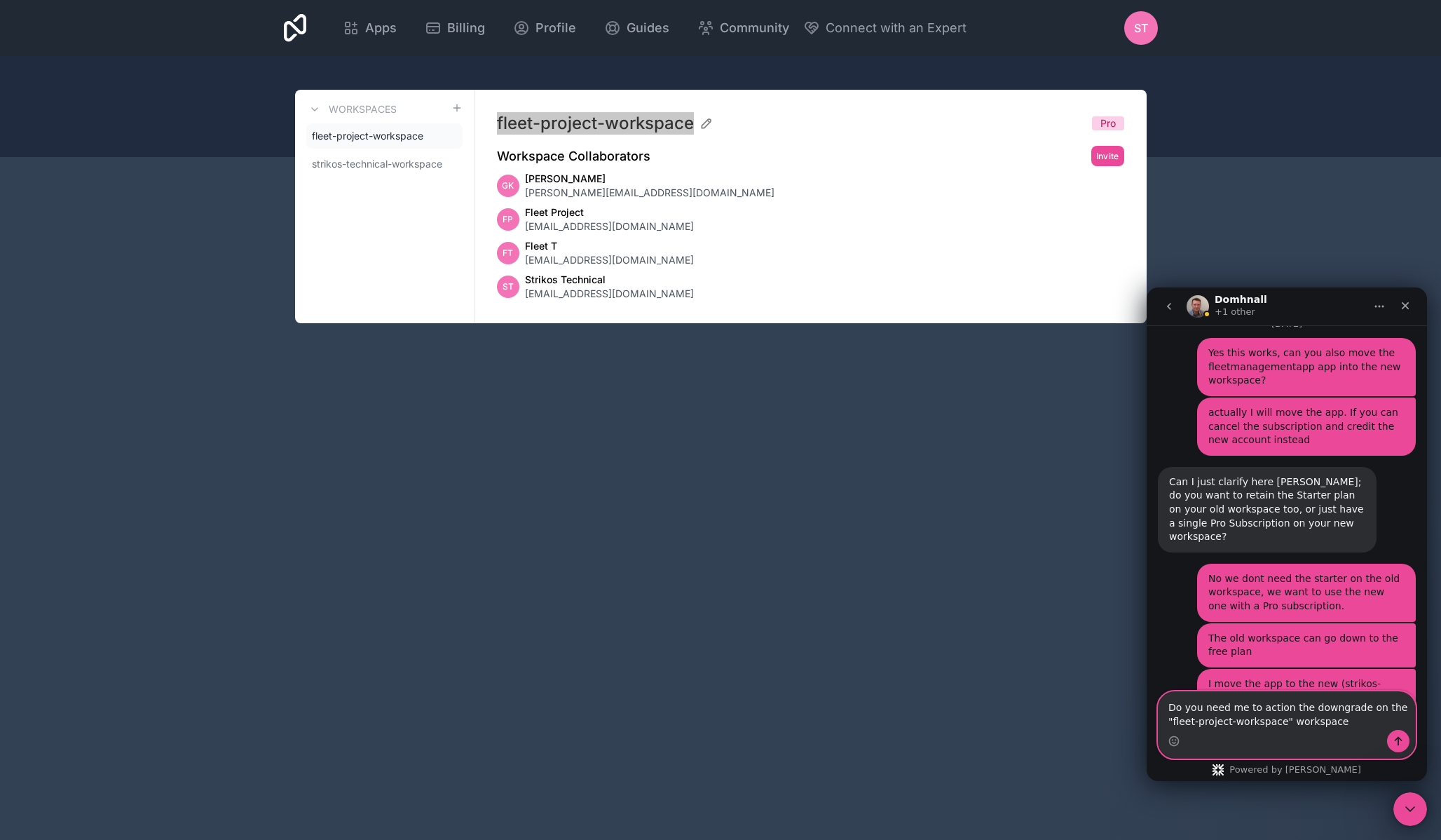
type textarea "Do you need me to action the downgrade on the "fleet-project-workspace" workspa…"
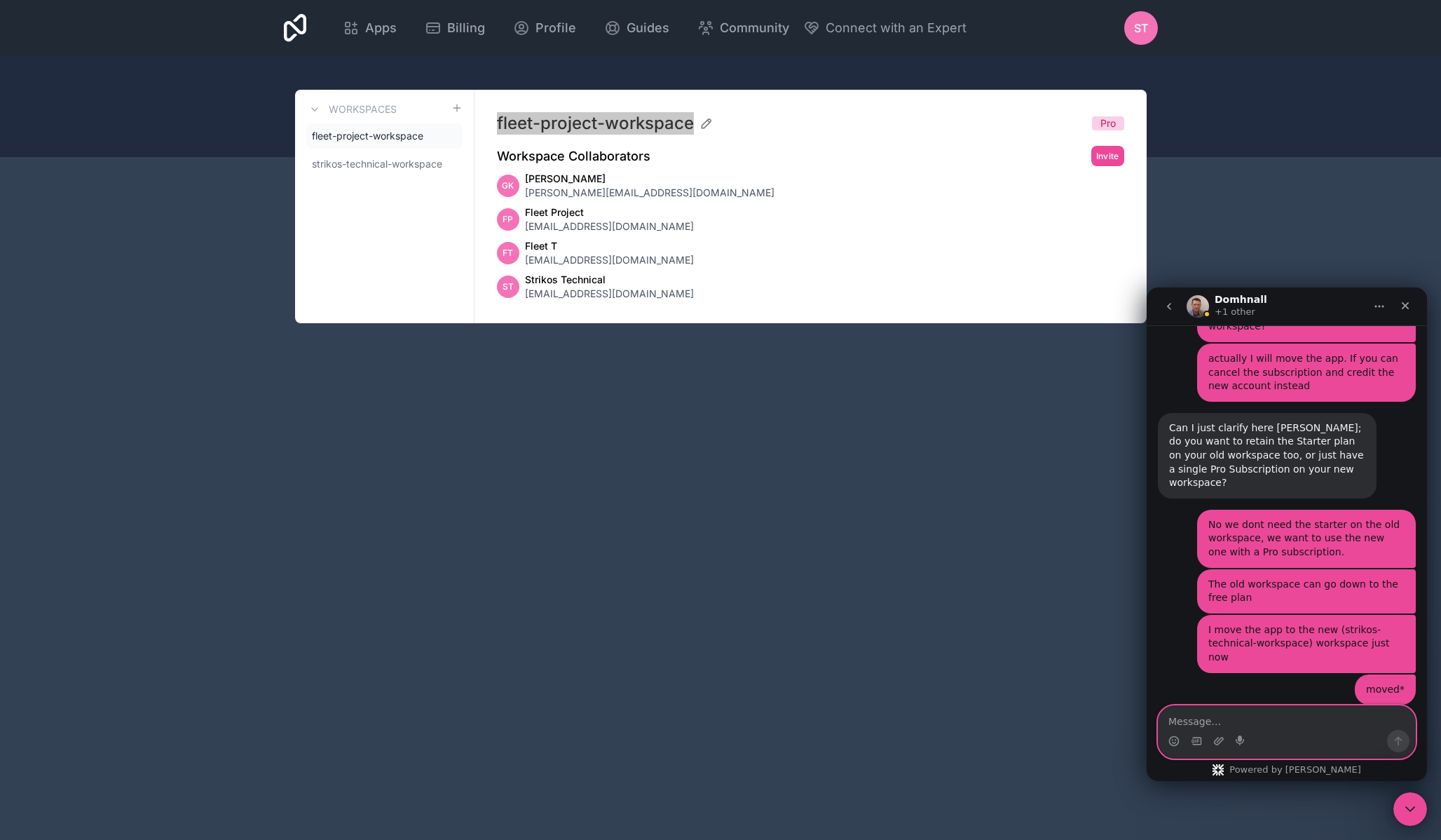
scroll to position [1897, 0]
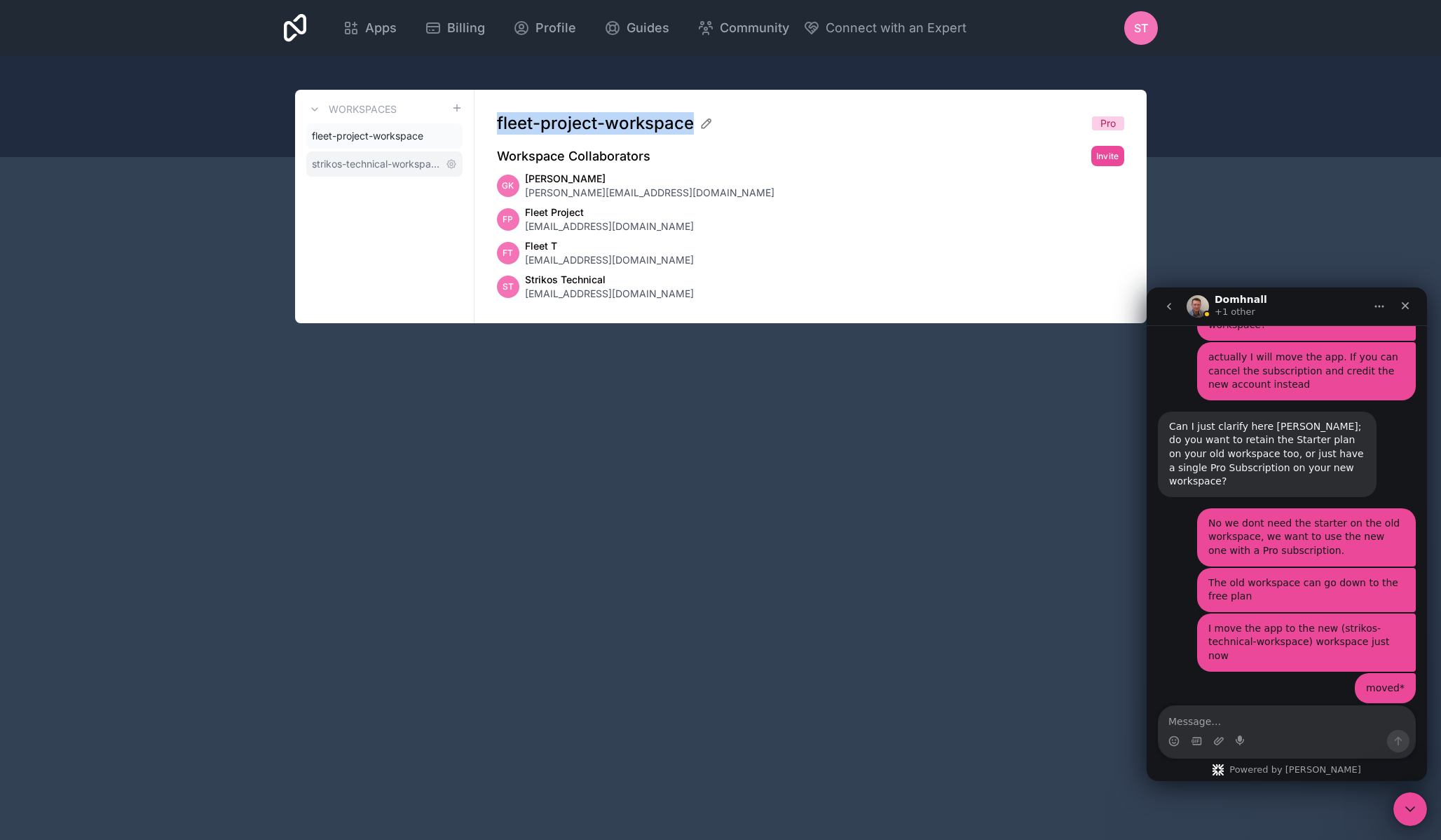
click at [381, 166] on span "strikos-technical-workspace" at bounding box center [376, 163] width 128 height 14
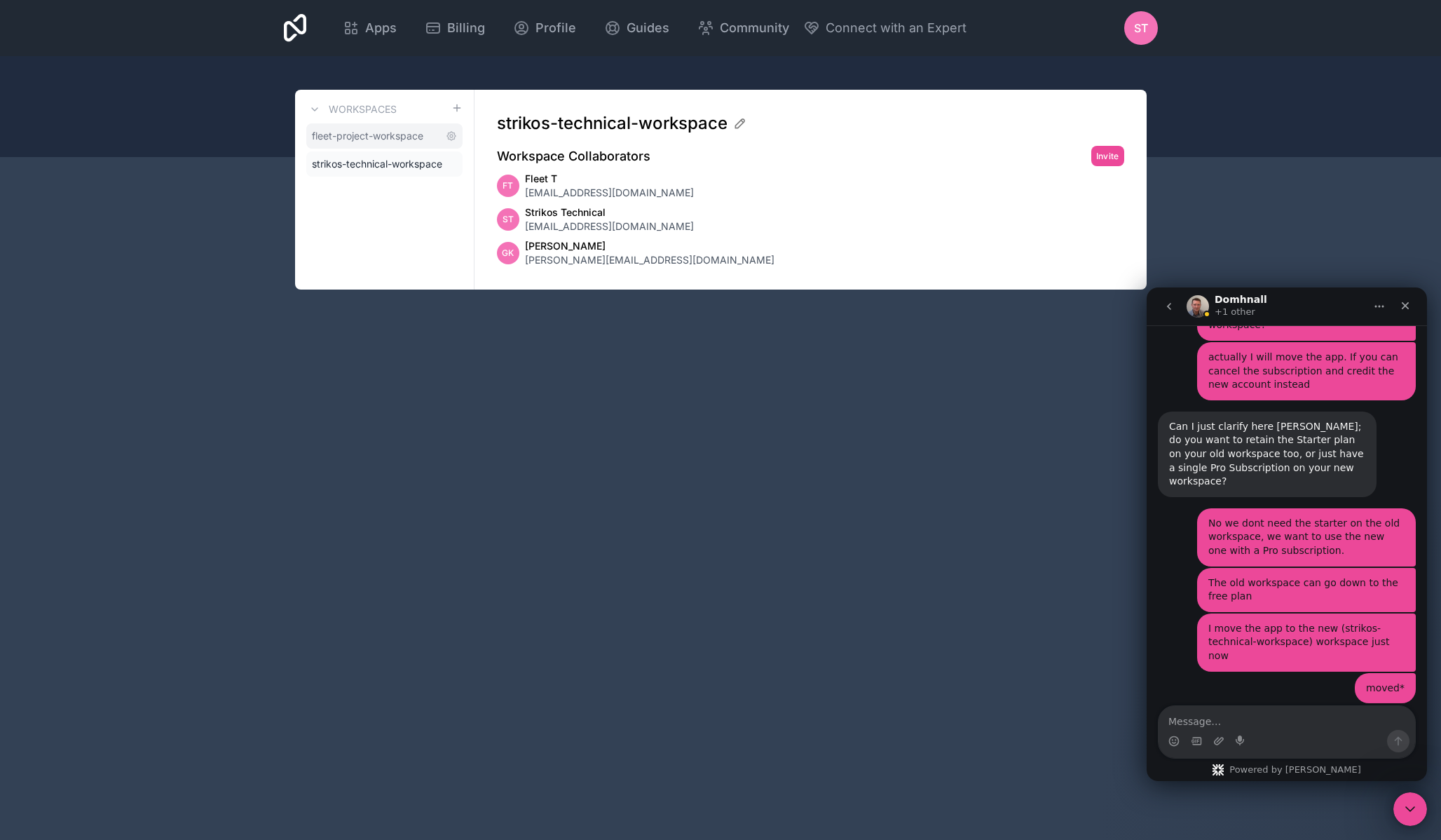
click at [401, 133] on span "fleet-project-workspace" at bounding box center [367, 136] width 111 height 14
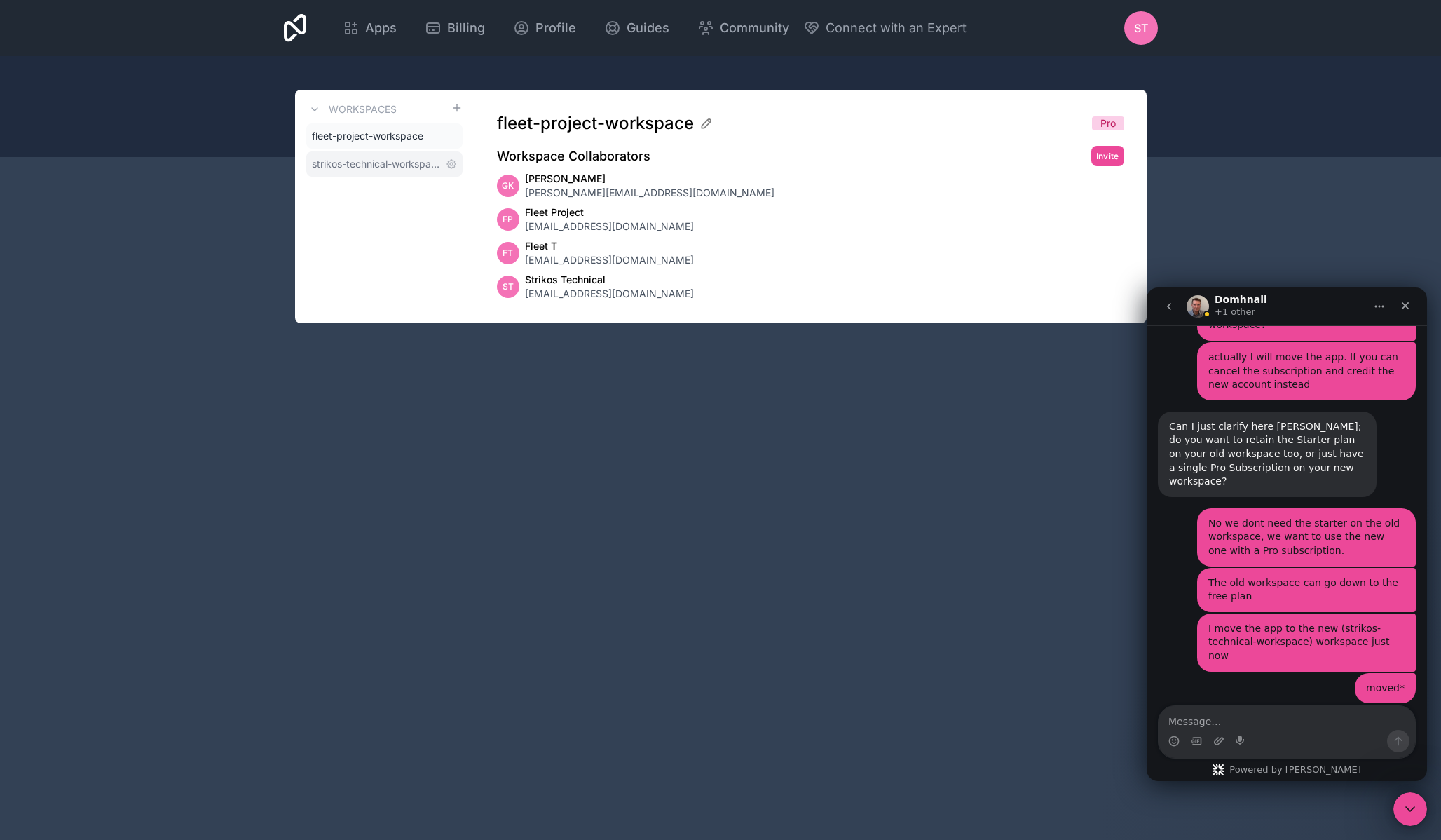
click at [387, 162] on span "strikos-technical-workspace" at bounding box center [376, 163] width 128 height 14
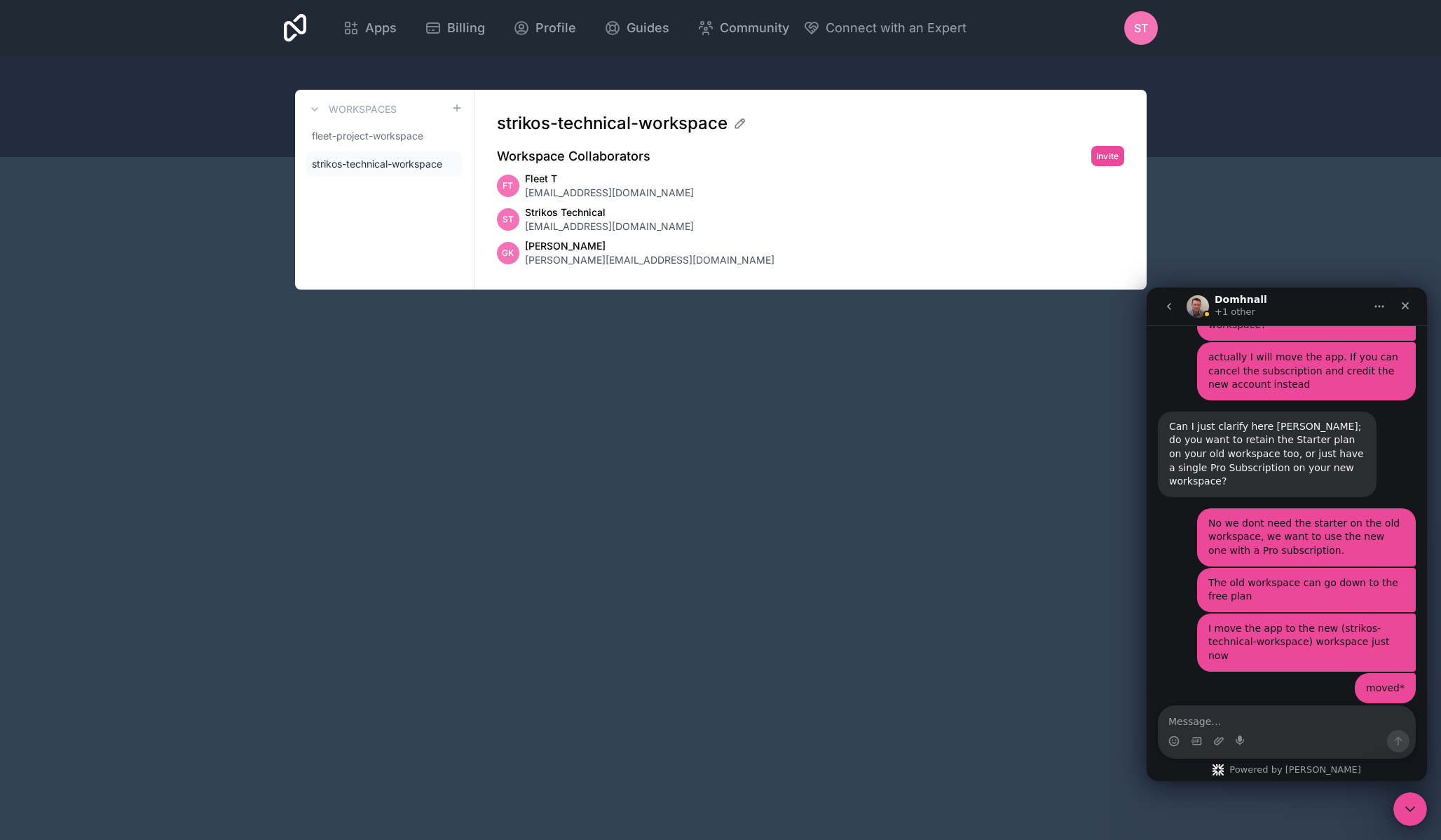
click at [1200, 308] on img "Intercom messenger" at bounding box center [1198, 307] width 23 height 23
click at [1013, 413] on div "Apps Billing Profile Guides Community Connect with an Expert ST Billing Profile…" at bounding box center [720, 420] width 1441 height 840
click at [1020, 590] on div "Apps Billing Profile Guides Community Connect with an Expert ST Billing Profile…" at bounding box center [720, 420] width 1441 height 840
click at [597, 403] on div "Apps Billing Profile Guides Community Connect with an Expert ST Billing Profile…" at bounding box center [720, 420] width 1441 height 840
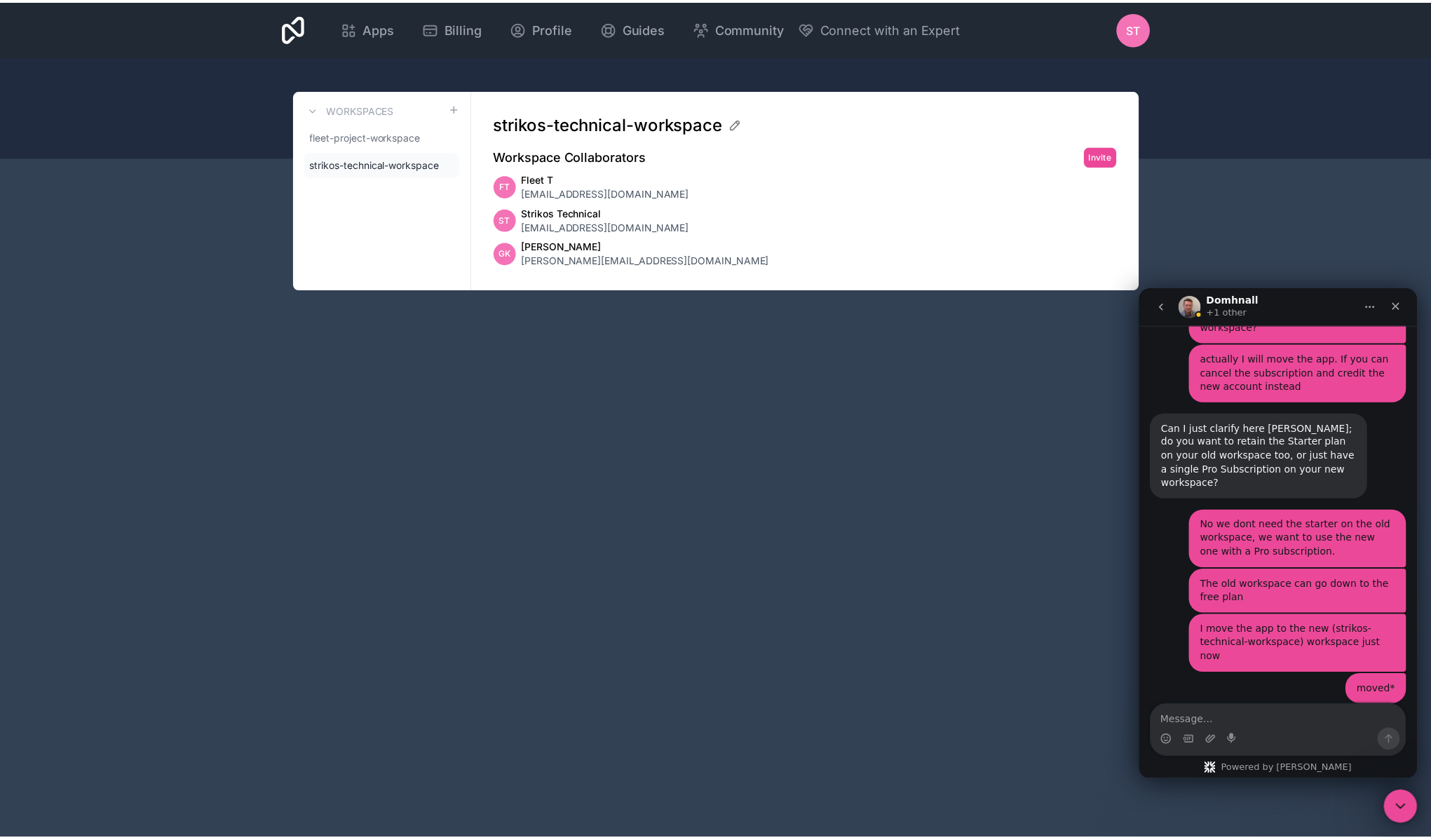
scroll to position [1897, 0]
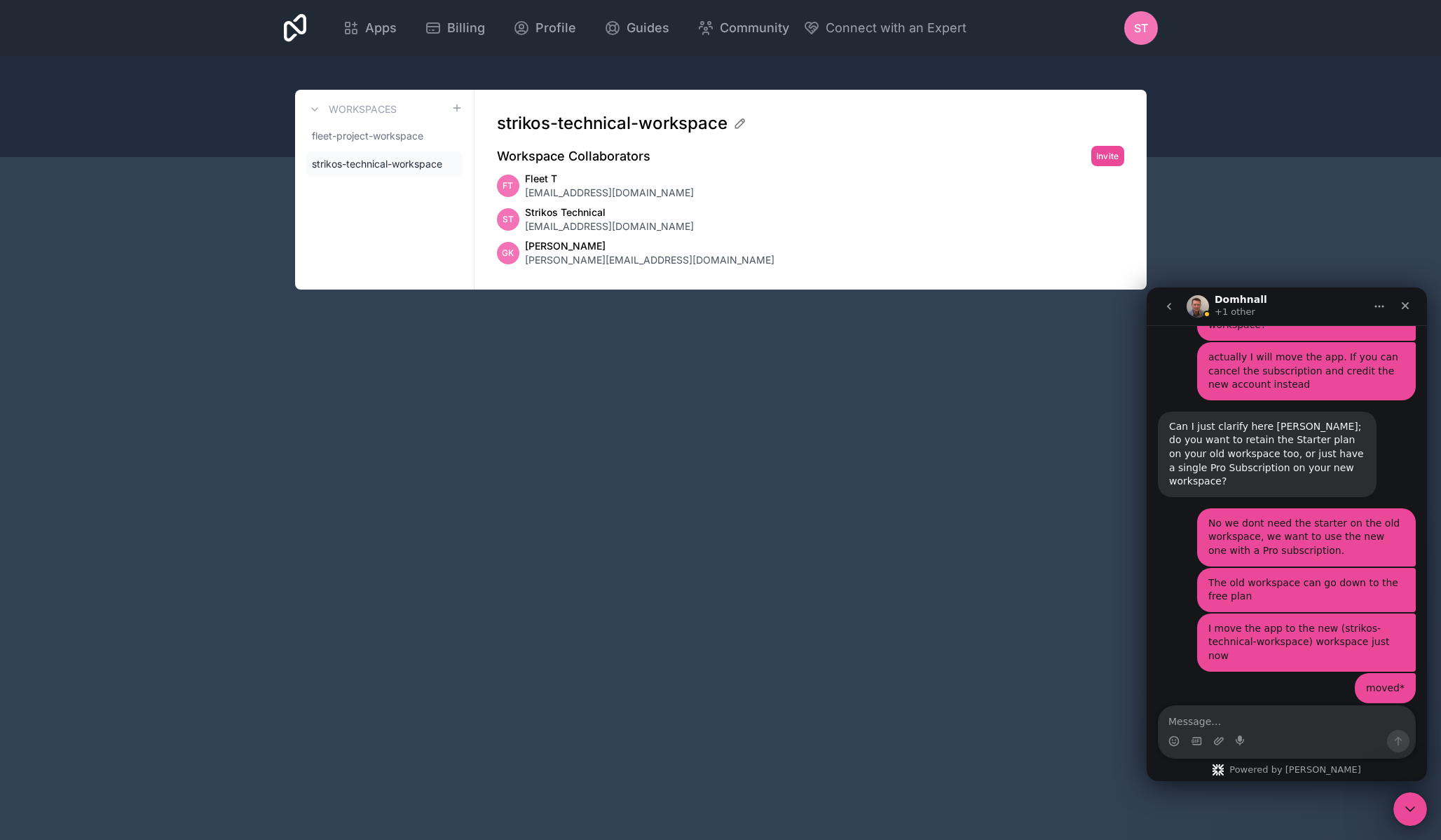
drag, startPoint x: 602, startPoint y: 478, endPoint x: 465, endPoint y: 80, distance: 420.9
click at [602, 477] on div "Apps Billing Profile Guides Community Connect with an Expert ST Billing Profile…" at bounding box center [720, 420] width 1441 height 840
click at [393, 136] on span "fleet-project-workspace" at bounding box center [367, 136] width 111 height 14
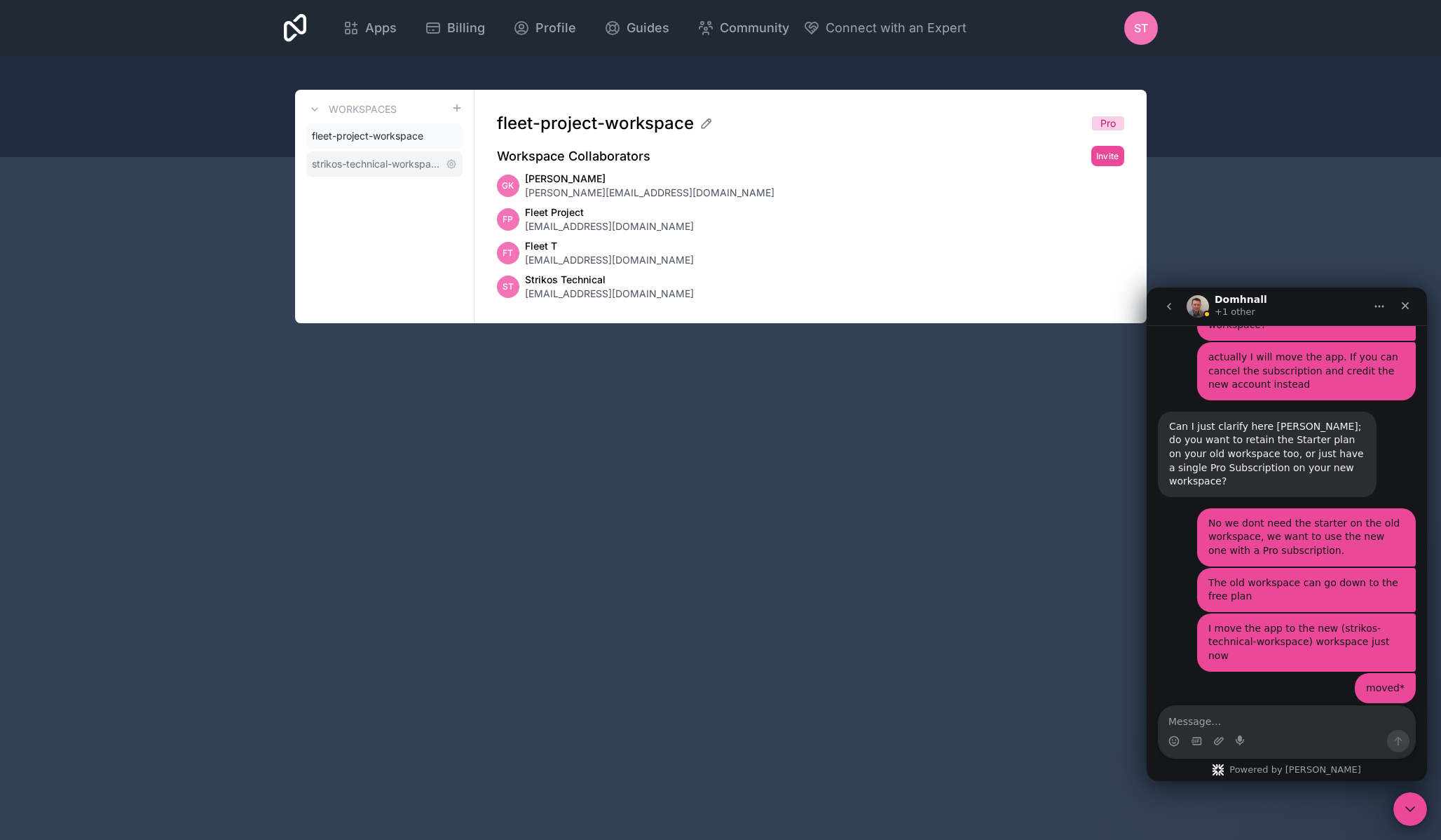
click at [354, 165] on span "strikos-technical-workspace" at bounding box center [376, 163] width 128 height 14
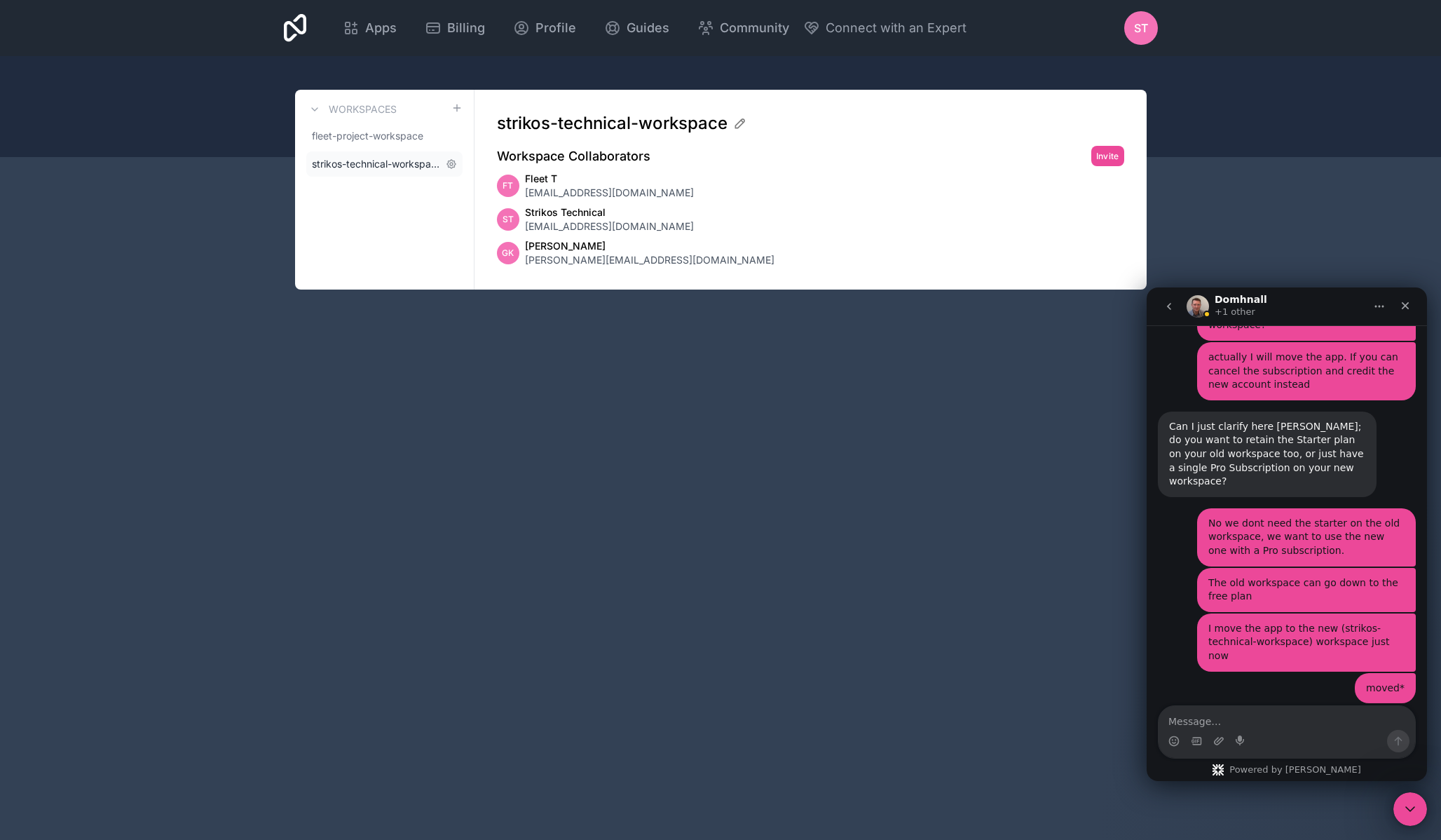
click at [395, 165] on span "strikos-technical-workspace" at bounding box center [376, 163] width 128 height 14
click at [379, 118] on div "Workspaces fleet-project-workspace strikos-technical-workspace" at bounding box center [384, 190] width 179 height 199
click at [373, 138] on span "fleet-project-workspace" at bounding box center [367, 136] width 111 height 14
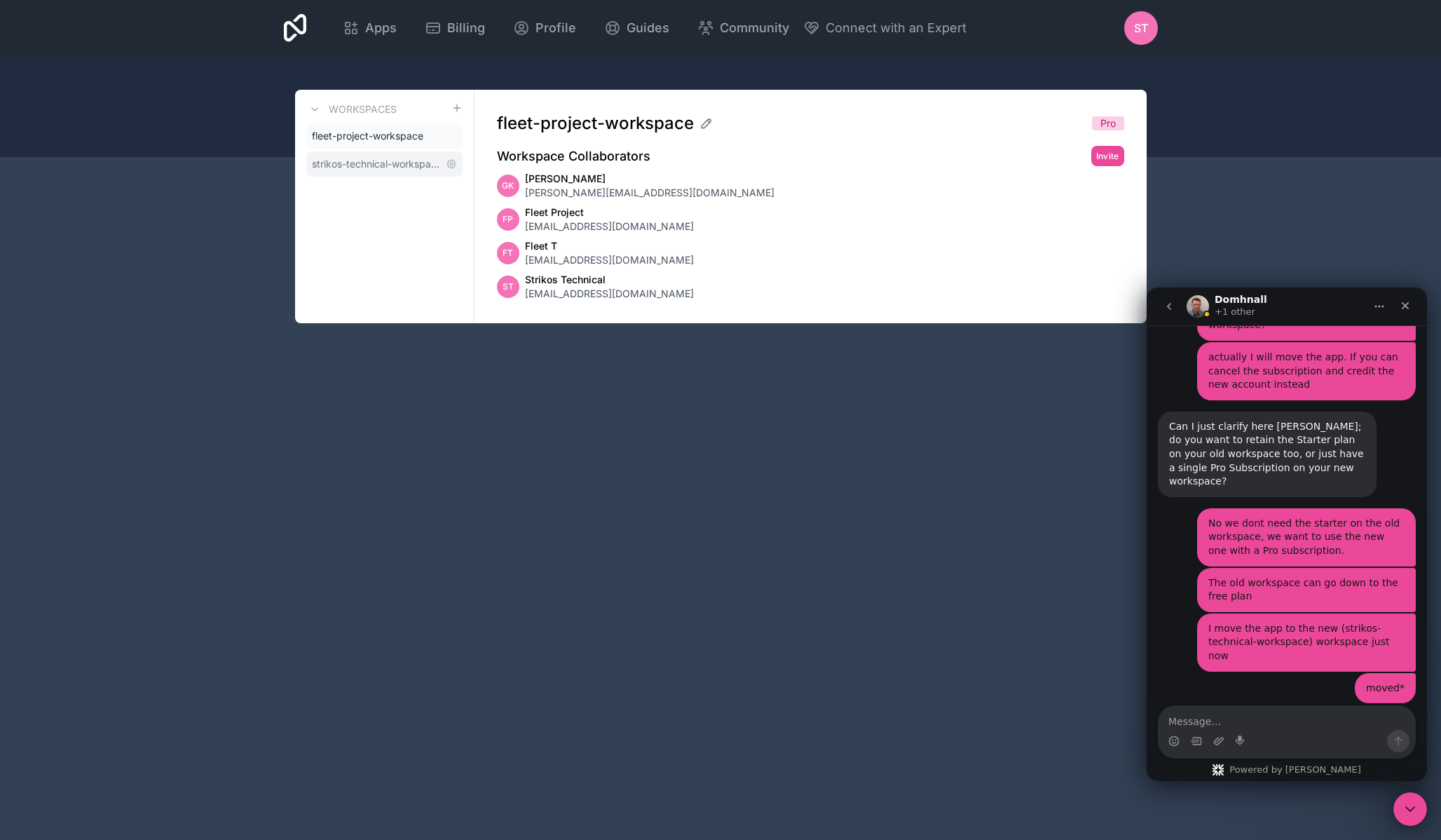
click at [388, 167] on span "strikos-technical-workspace" at bounding box center [376, 163] width 128 height 14
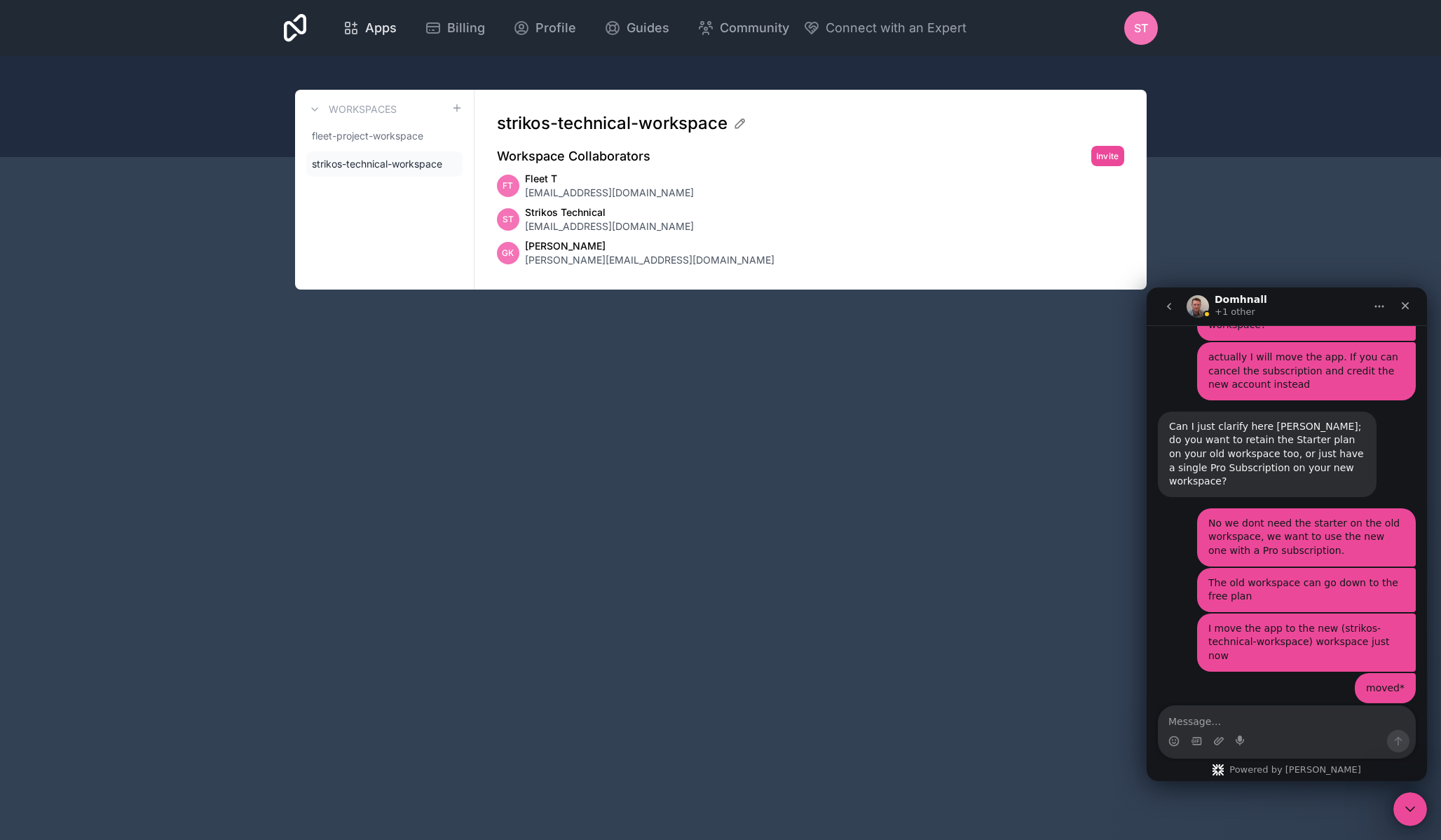
click at [364, 32] on div "Apps" at bounding box center [369, 28] width 54 height 20
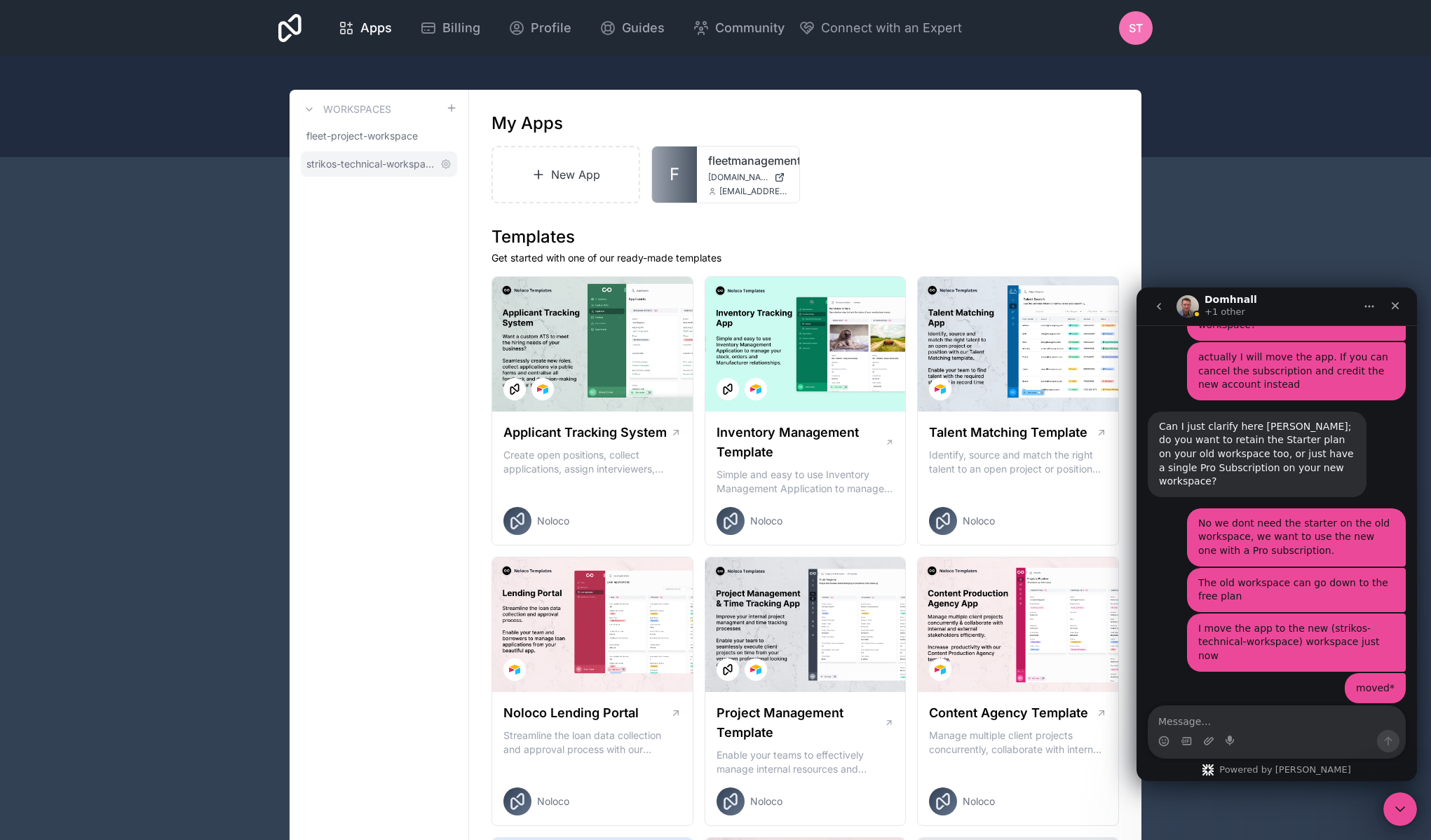
click at [401, 165] on span "strikos-technical-workspace" at bounding box center [370, 163] width 128 height 14
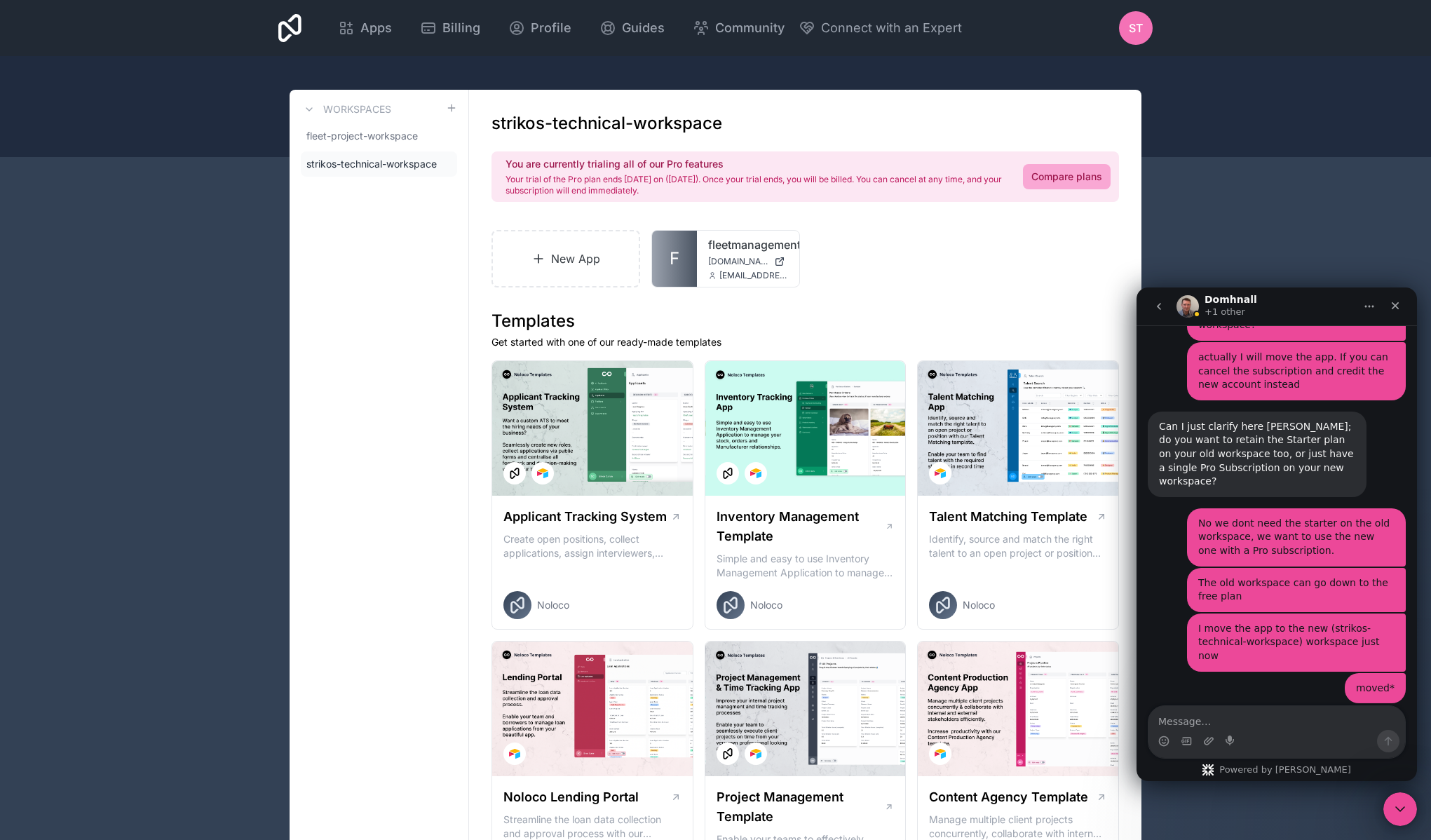
click at [961, 246] on div "New App F fleetmanagementapp [DOMAIN_NAME] [EMAIL_ADDRESS][DOMAIN_NAME]" at bounding box center [805, 258] width 628 height 58
click at [364, 130] on span "fleet-project-workspace" at bounding box center [362, 136] width 111 height 14
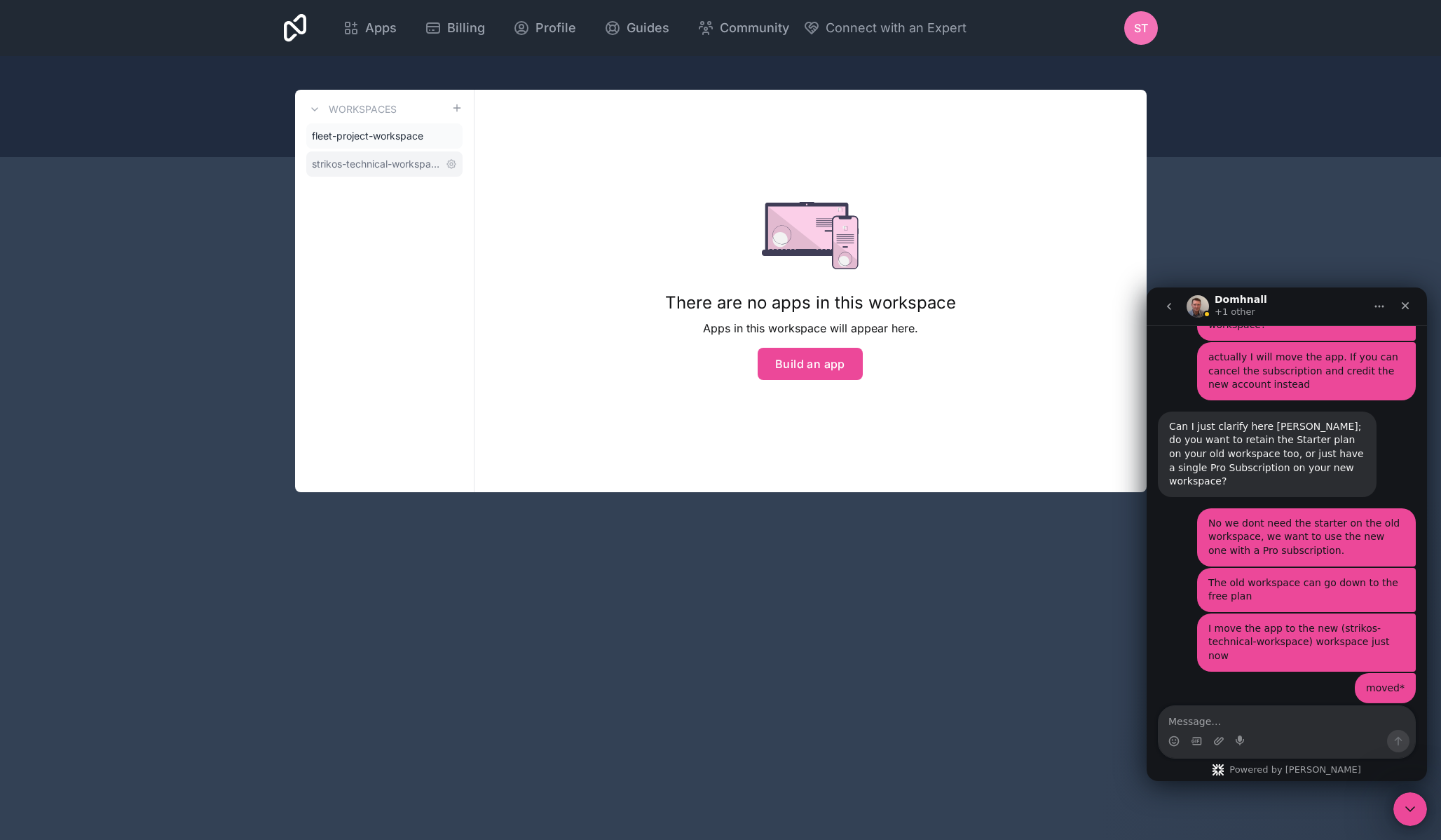
click at [380, 159] on span "strikos-technical-workspace" at bounding box center [376, 163] width 128 height 14
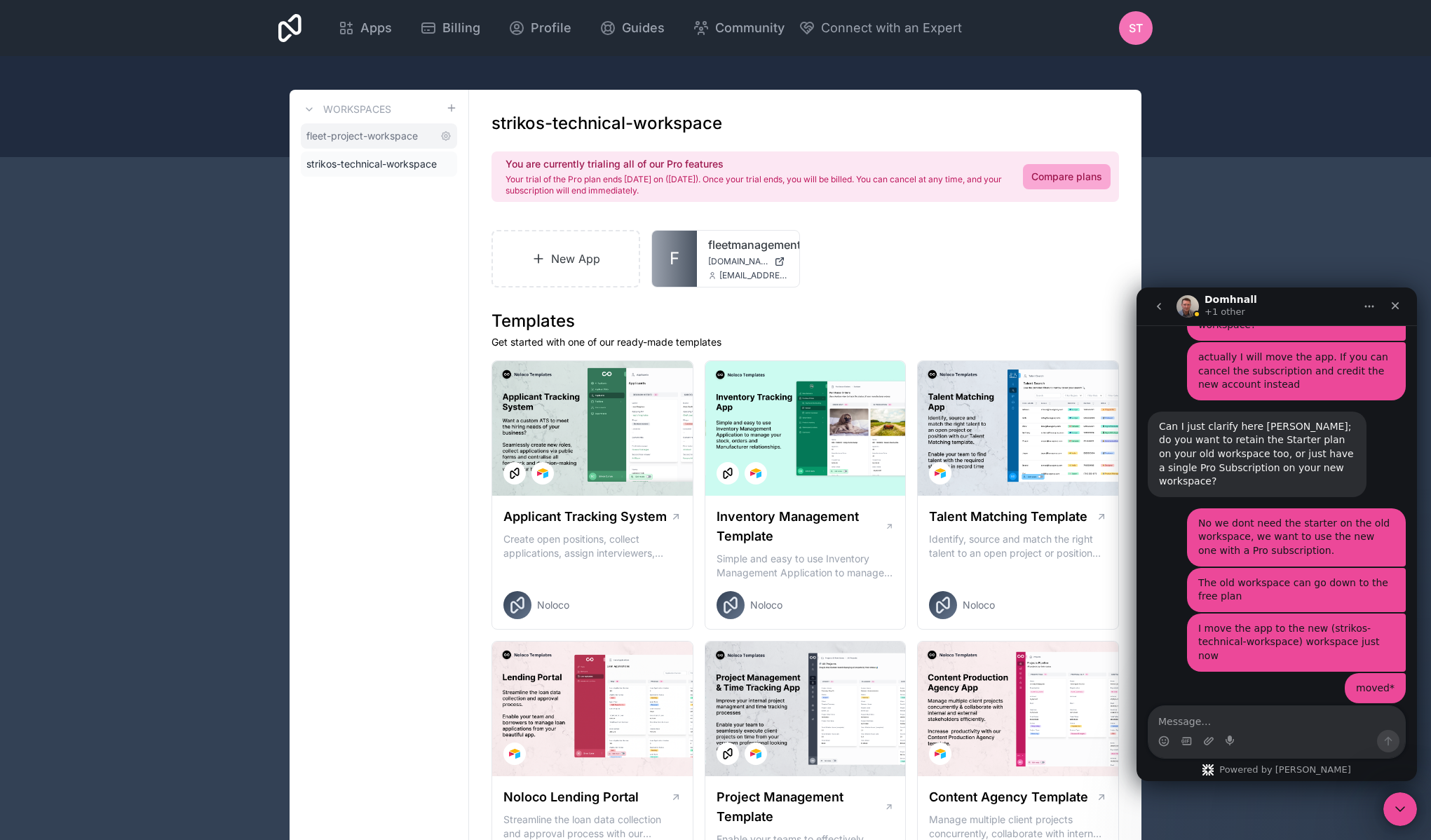
click at [383, 132] on span "fleet-project-workspace" at bounding box center [362, 136] width 111 height 14
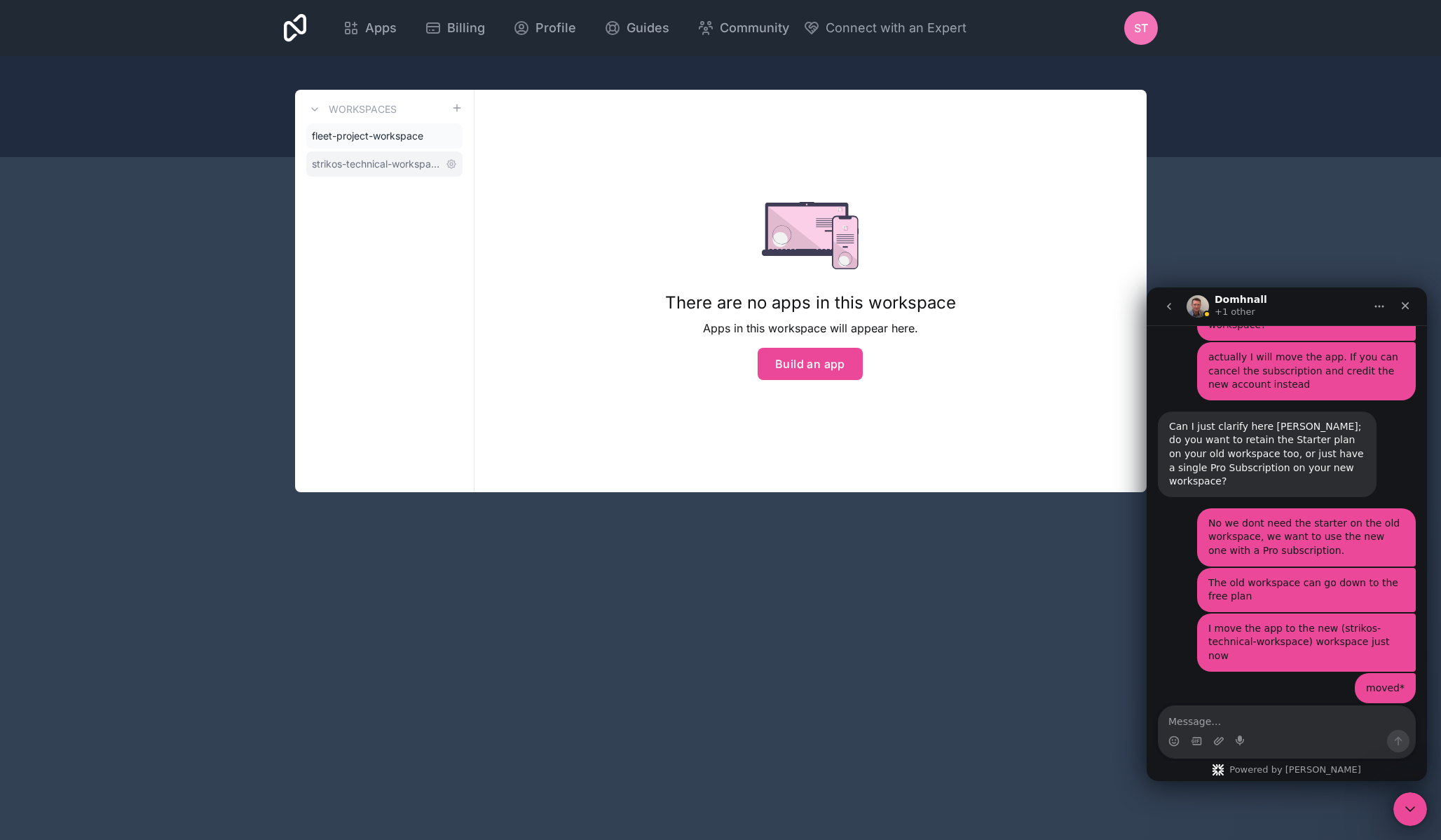
click at [384, 173] on link "strikos-technical-workspace" at bounding box center [384, 164] width 157 height 26
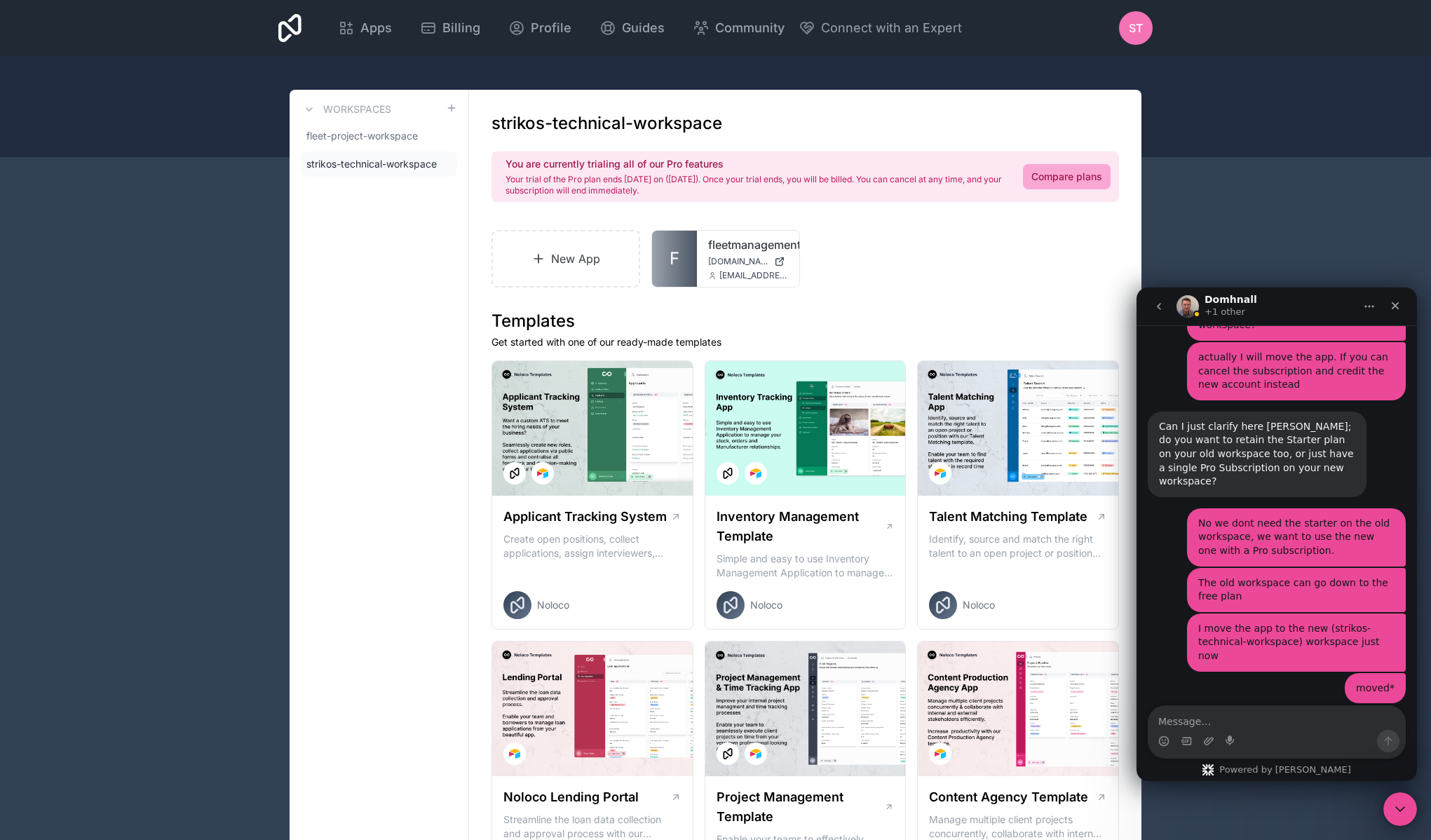
click at [1139, 28] on span "ST" at bounding box center [1136, 28] width 14 height 17
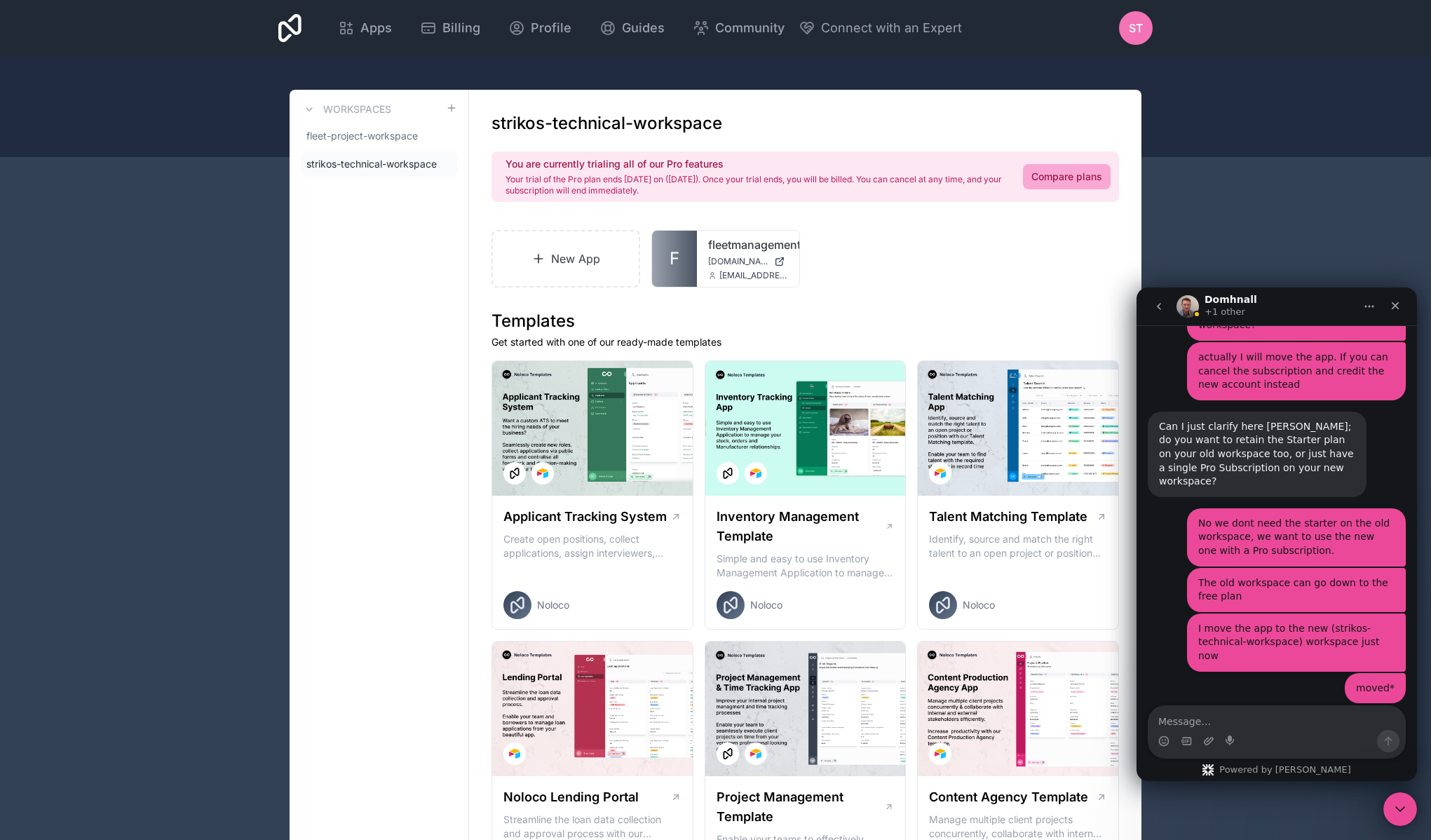
click at [386, 134] on span "fleet-project-workspace" at bounding box center [362, 136] width 111 height 14
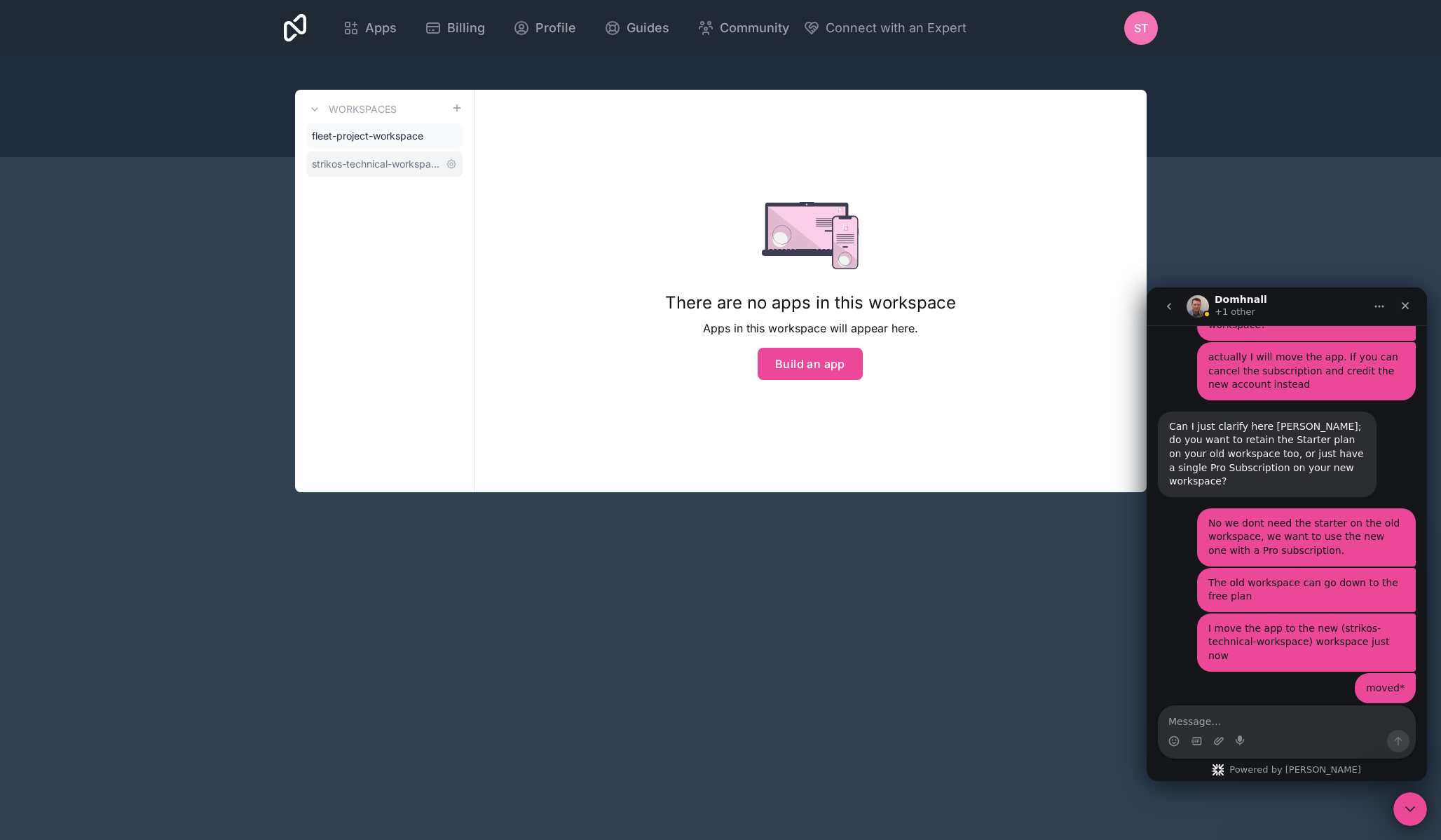
click at [377, 159] on span "strikos-technical-workspace" at bounding box center [376, 163] width 128 height 14
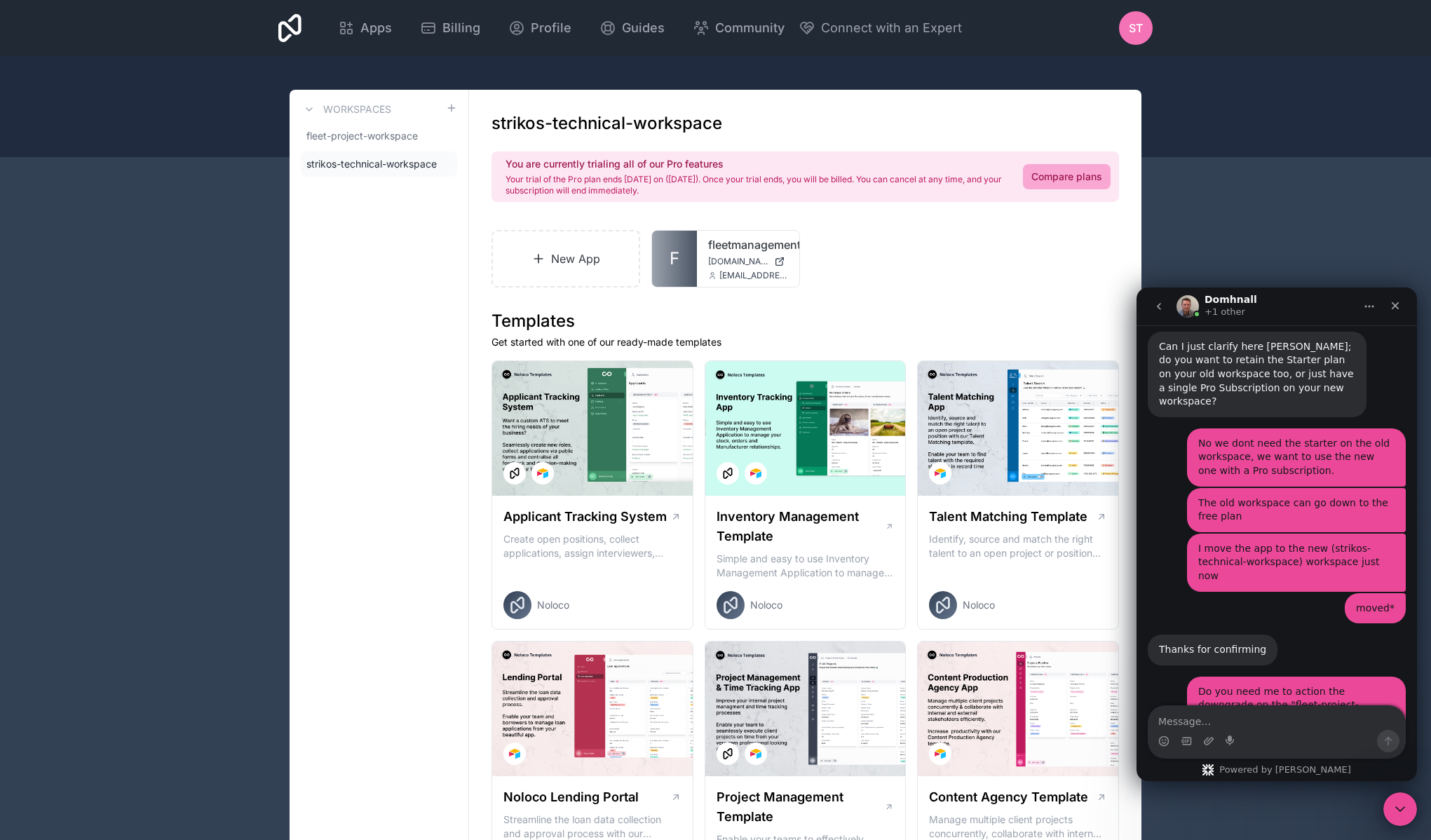
scroll to position [1980, 0]
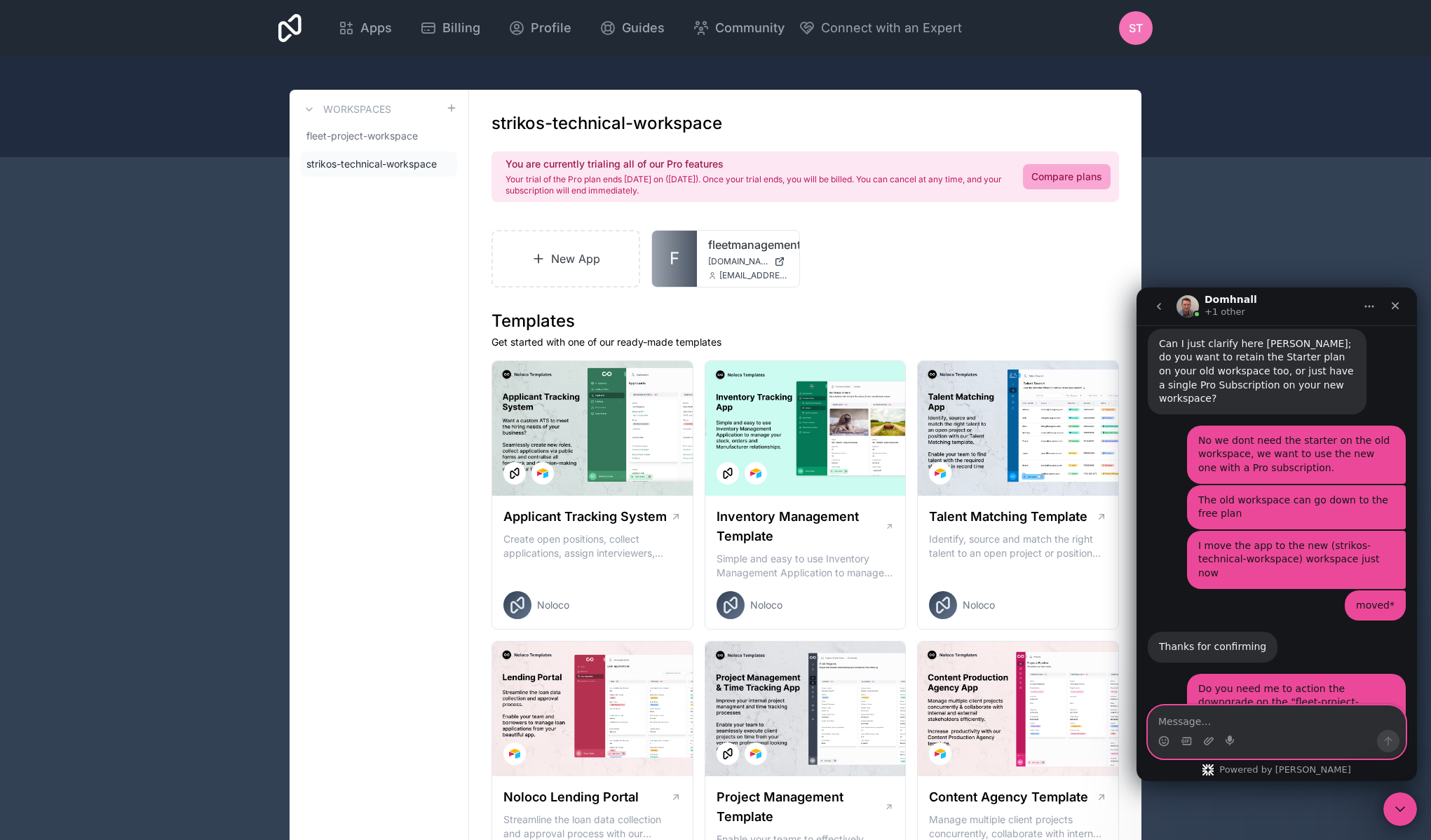
click at [1286, 721] on textarea "Message…" at bounding box center [1277, 718] width 256 height 24
type textarea "ok"
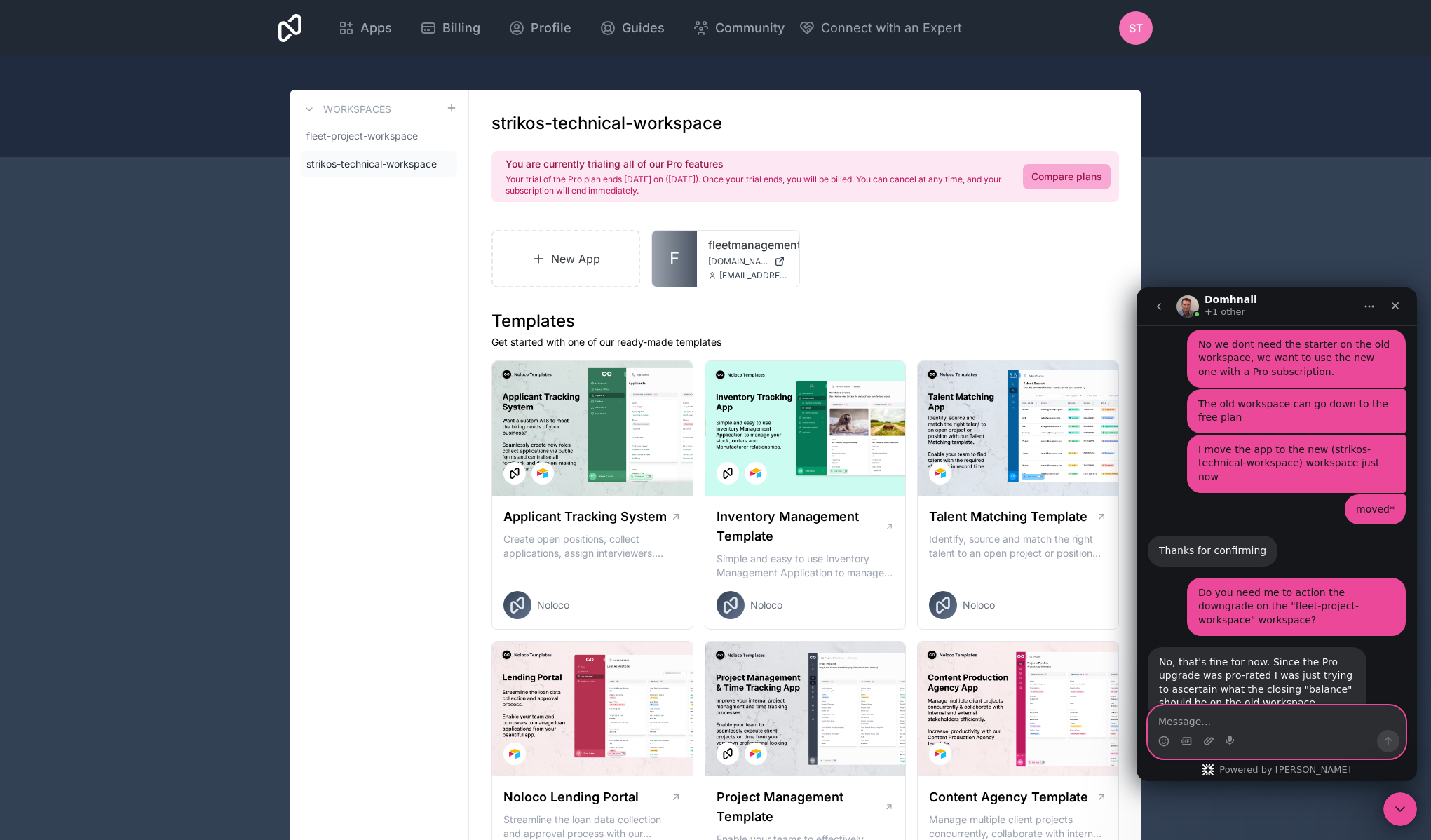
scroll to position [2078, 0]
click at [1262, 725] on textarea "Message…" at bounding box center [1277, 718] width 256 height 24
click at [1160, 742] on circle "Emoji picker" at bounding box center [1164, 740] width 9 height 9
click at [1163, 741] on icon "Emoji picker" at bounding box center [1164, 741] width 11 height 11
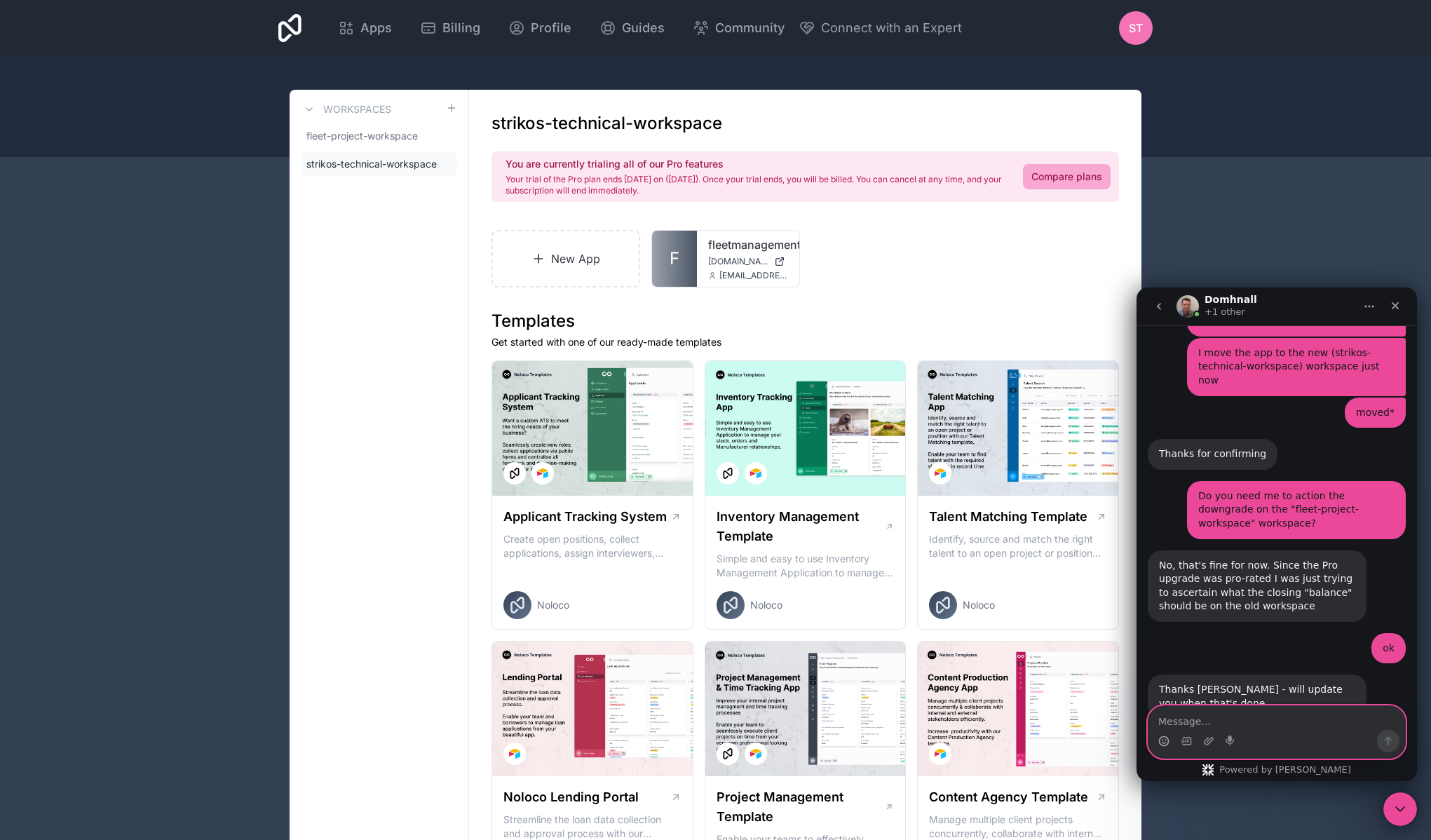
scroll to position [2181, 0]
